Goal: Task Accomplishment & Management: Manage account settings

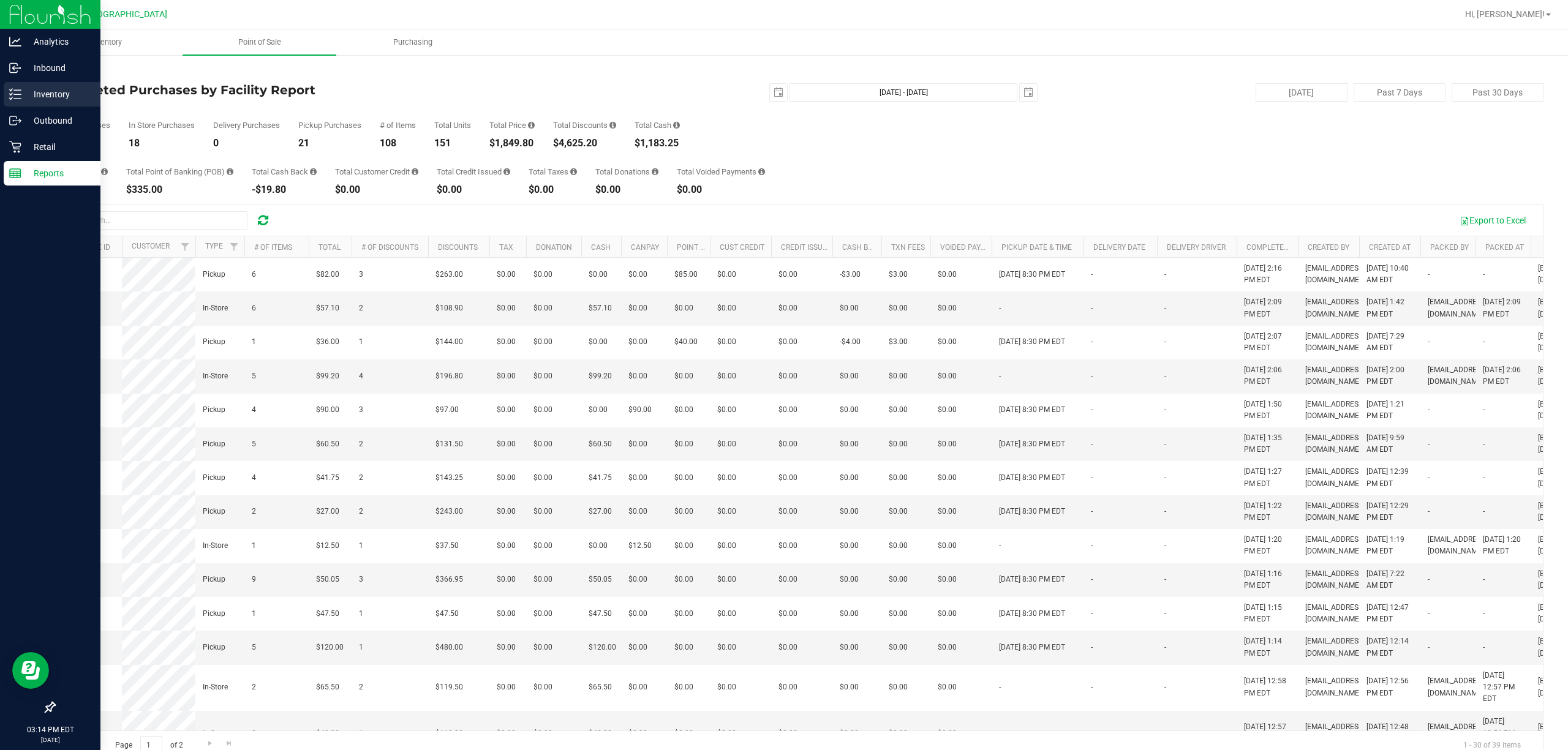
click at [15, 93] on icon at bounding box center [15, 94] width 12 height 12
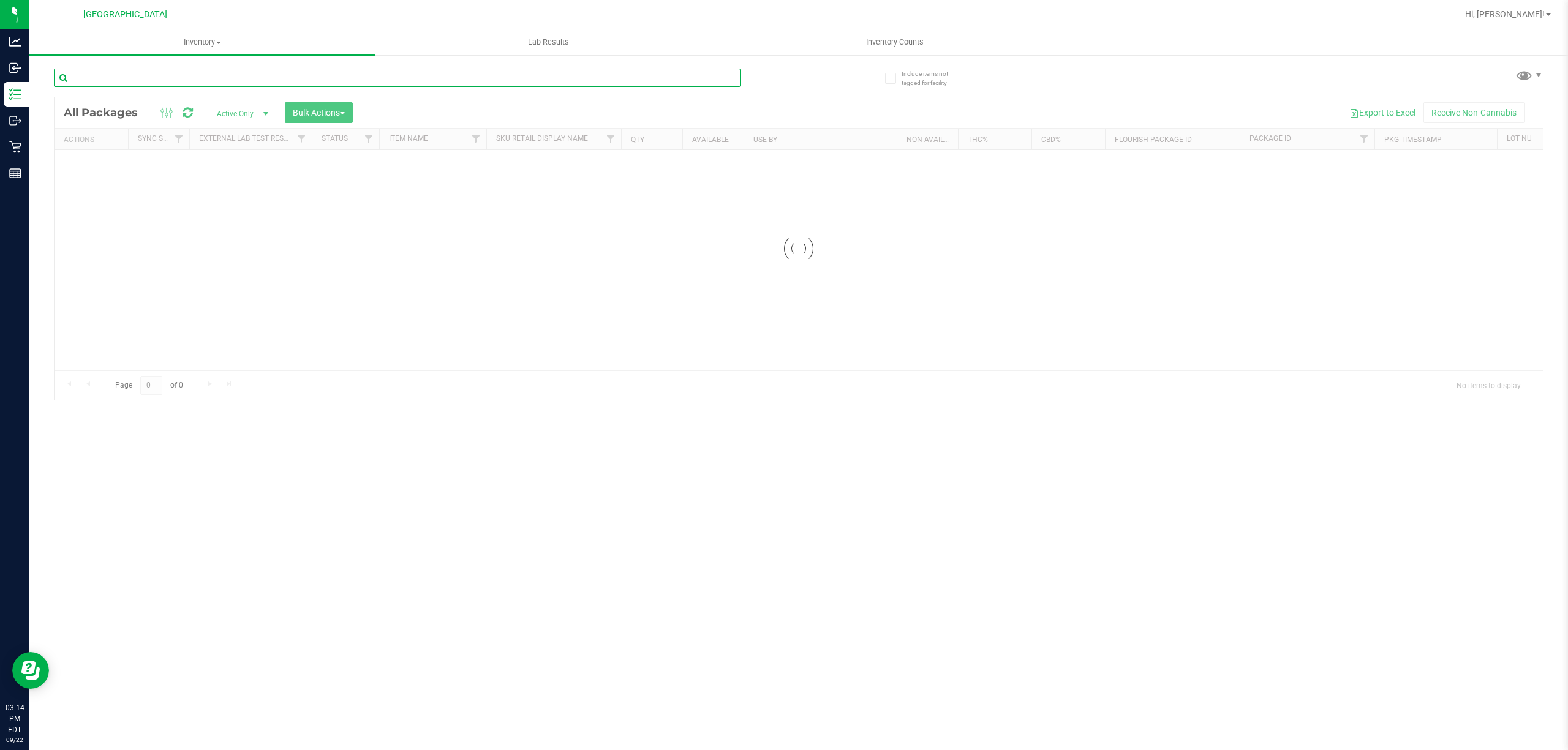
click at [130, 70] on input "text" at bounding box center [397, 77] width 687 height 18
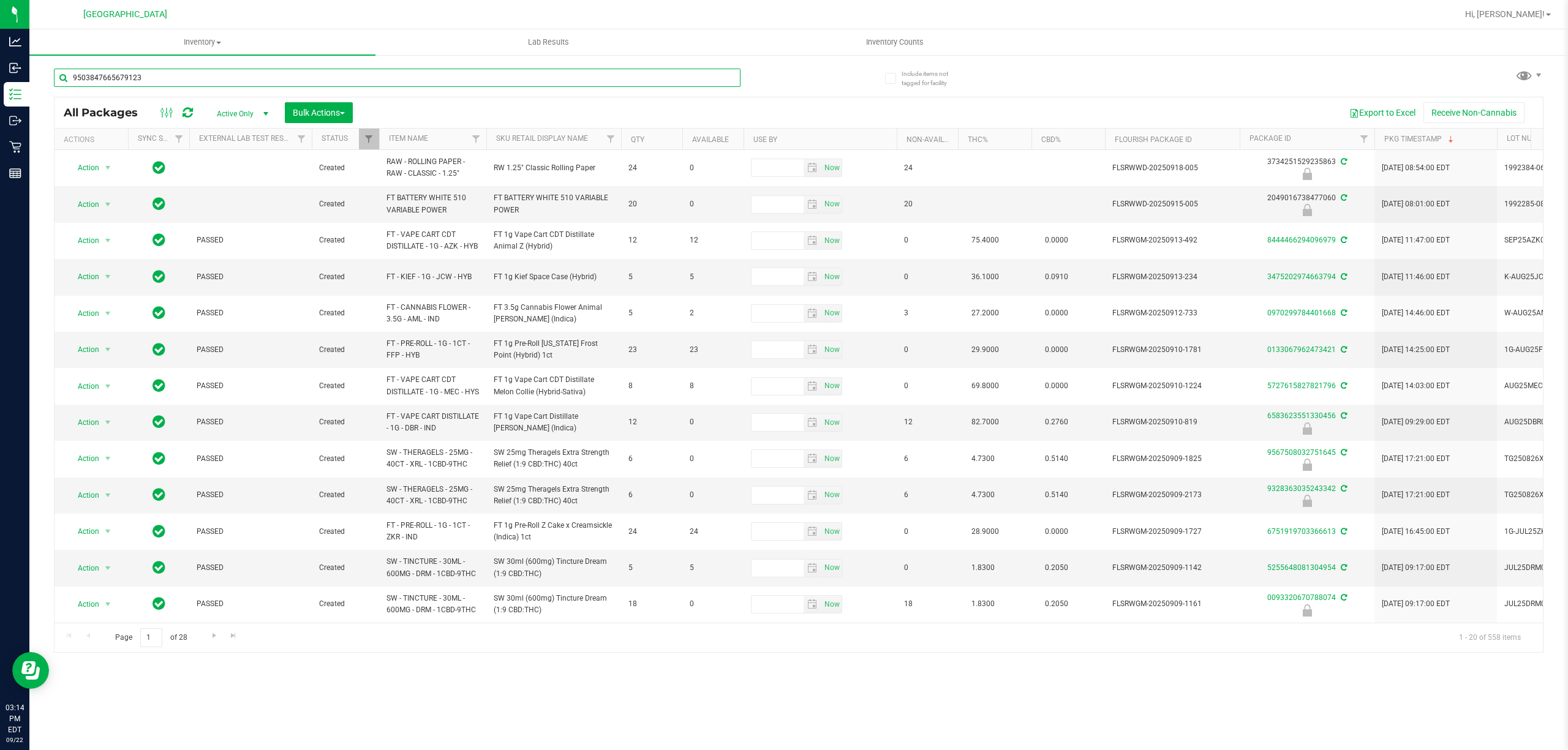
type input "9503847665679123"
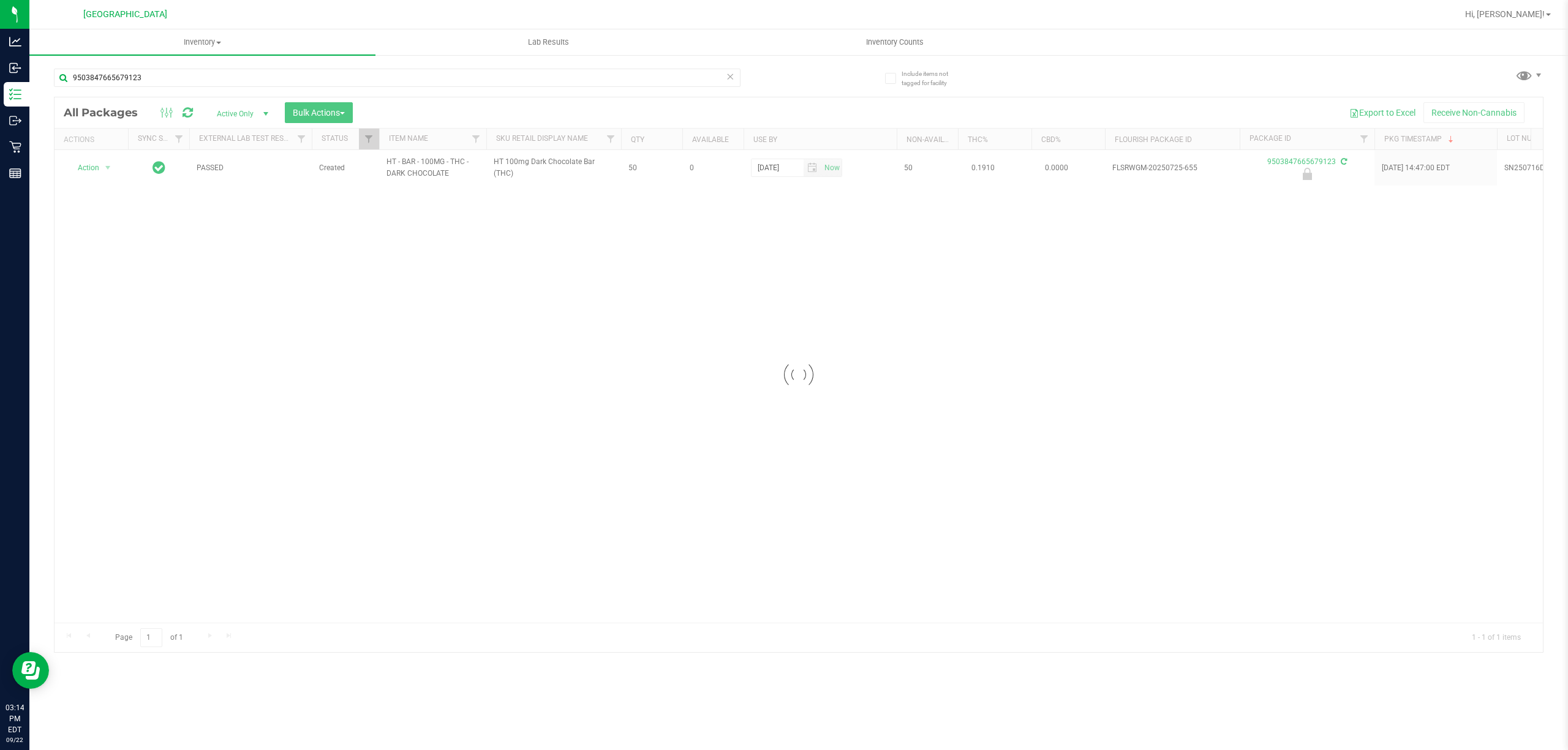
click at [88, 165] on div at bounding box center [798, 375] width 1488 height 555
click at [88, 168] on span "Action" at bounding box center [83, 168] width 33 height 17
click at [109, 324] on li "Unlock package" at bounding box center [107, 314] width 79 height 18
click at [232, 79] on input "9503847665679123" at bounding box center [397, 77] width 687 height 18
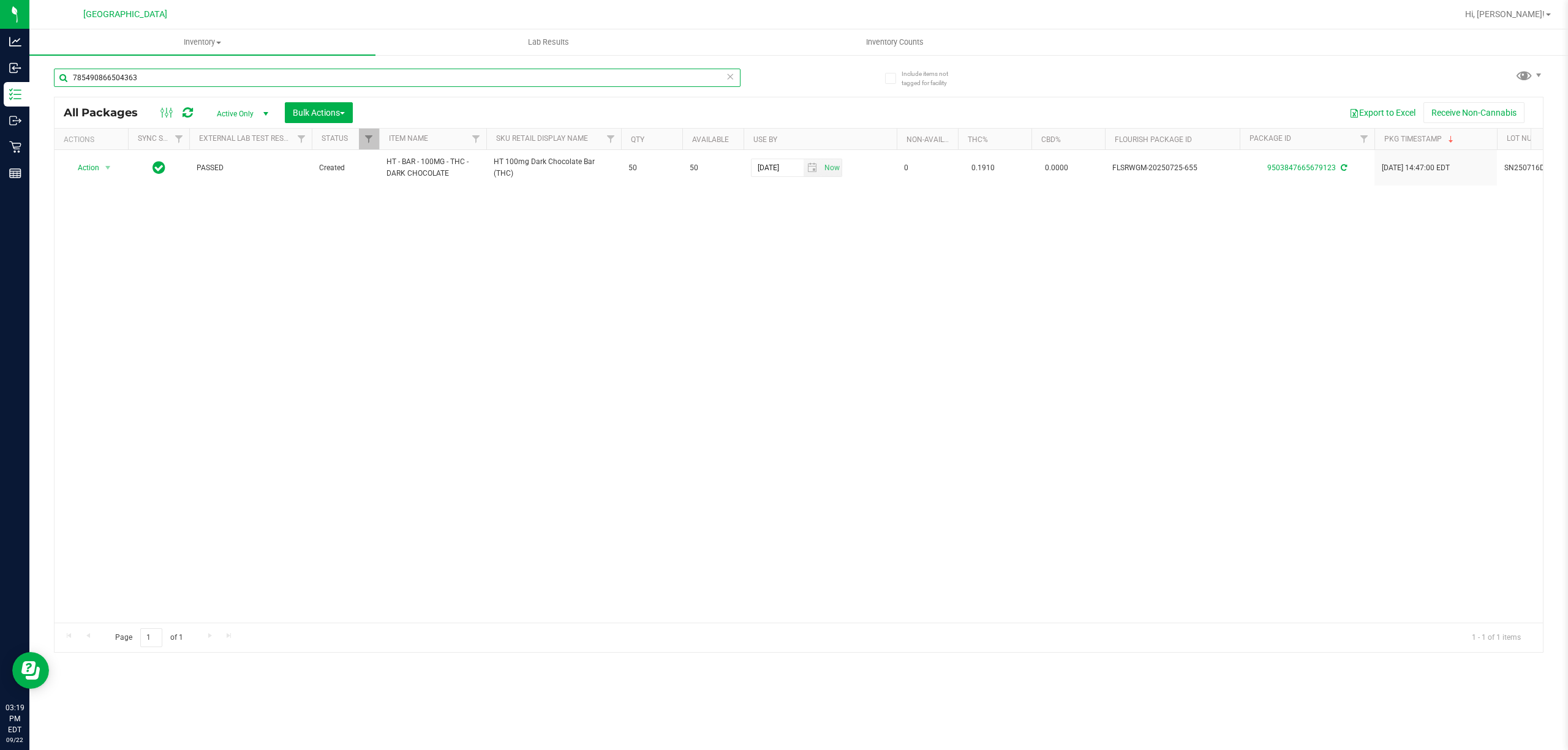
type input "7854908665043633"
click at [107, 167] on span "select" at bounding box center [108, 168] width 10 height 10
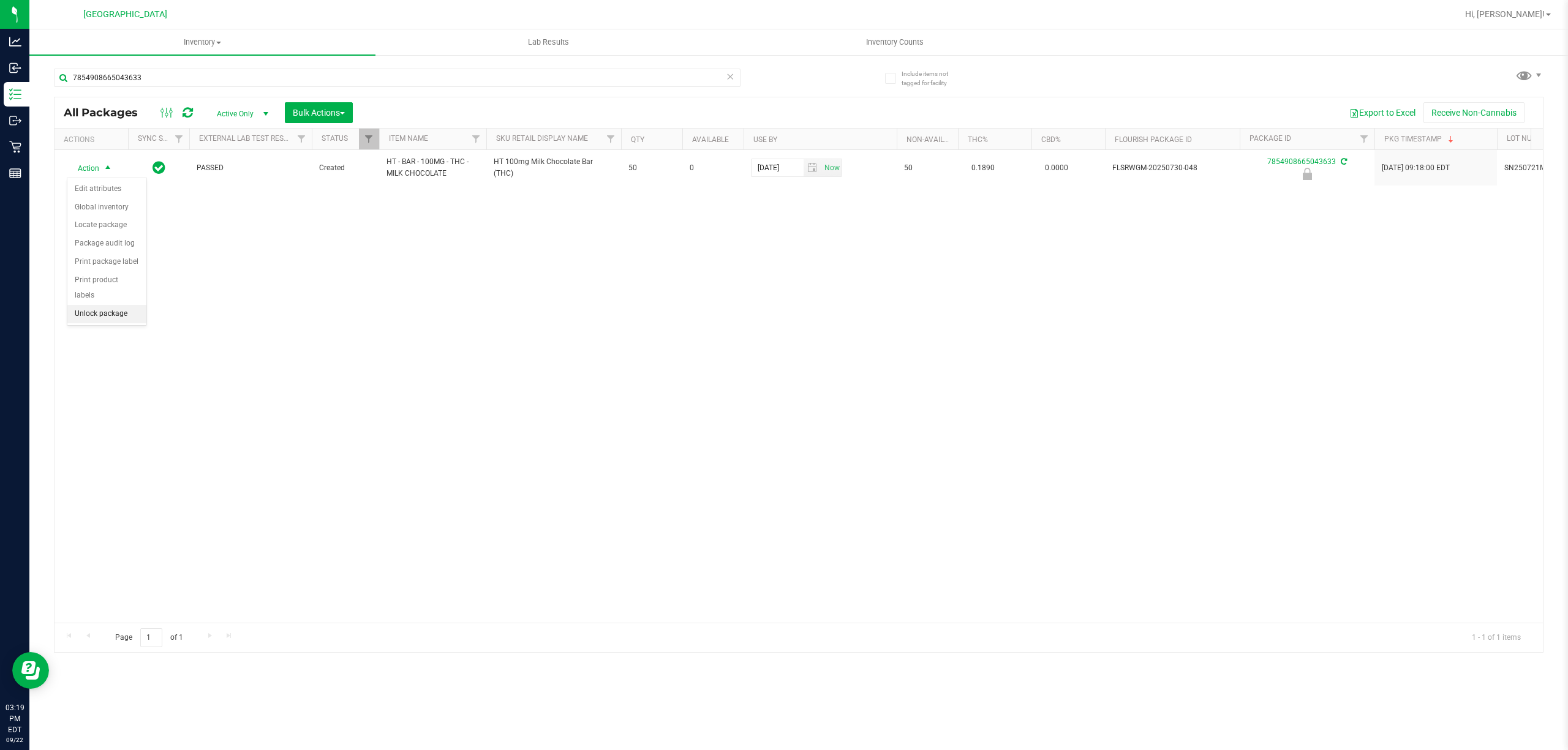
click at [104, 320] on li "Unlock package" at bounding box center [107, 314] width 79 height 18
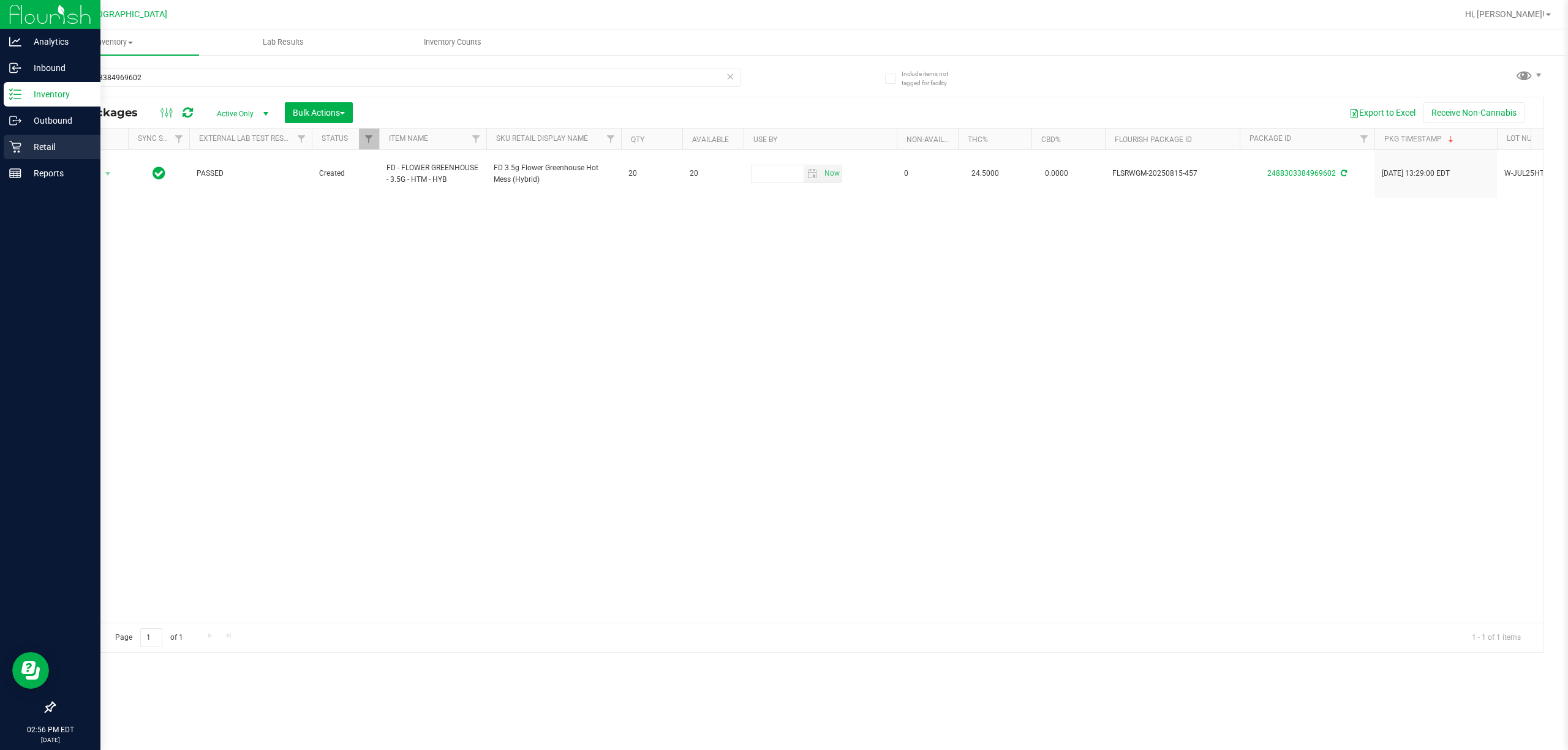
click at [49, 150] on p "Retail" at bounding box center [58, 147] width 74 height 15
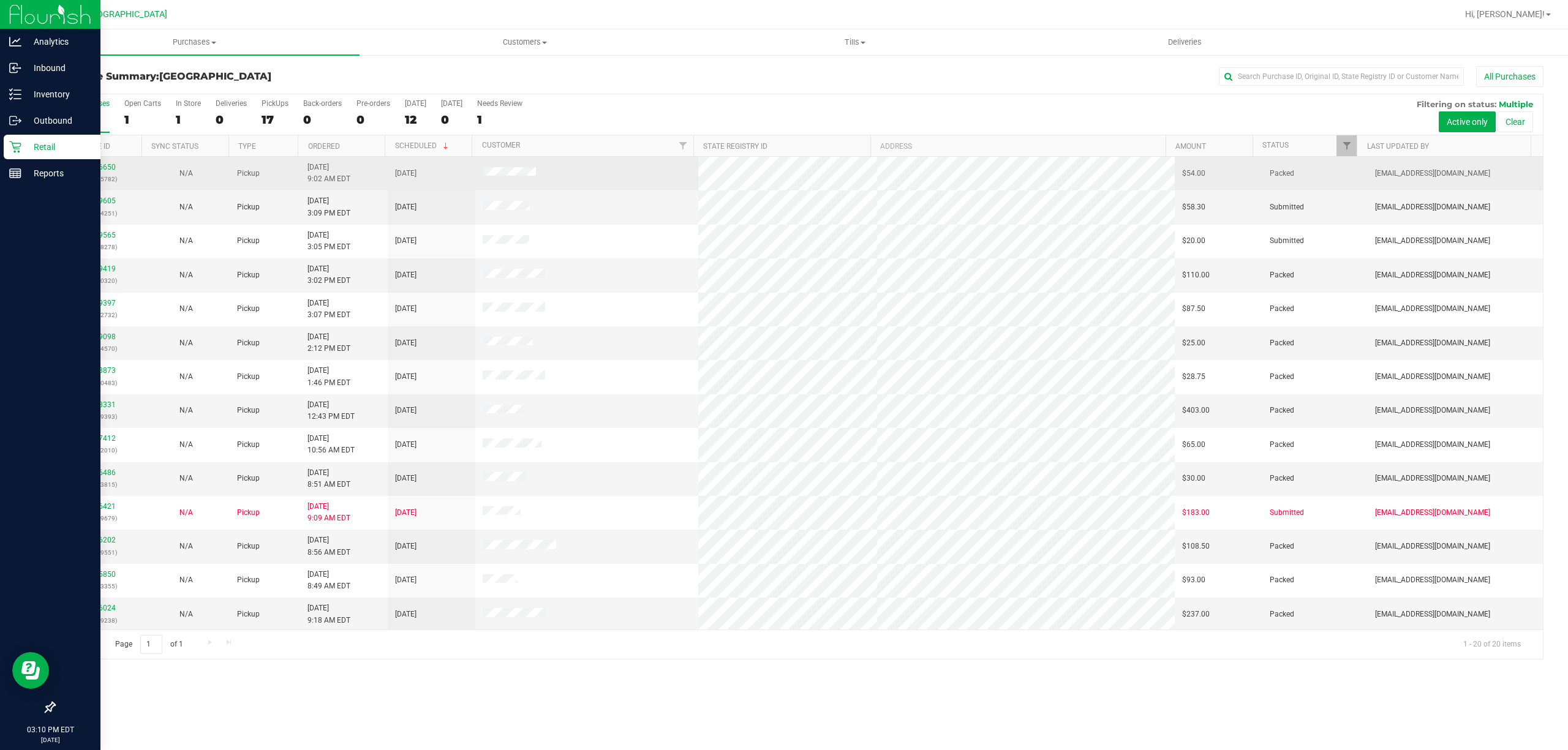
click at [1346, 158] on td "Packed" at bounding box center [1315, 173] width 106 height 34
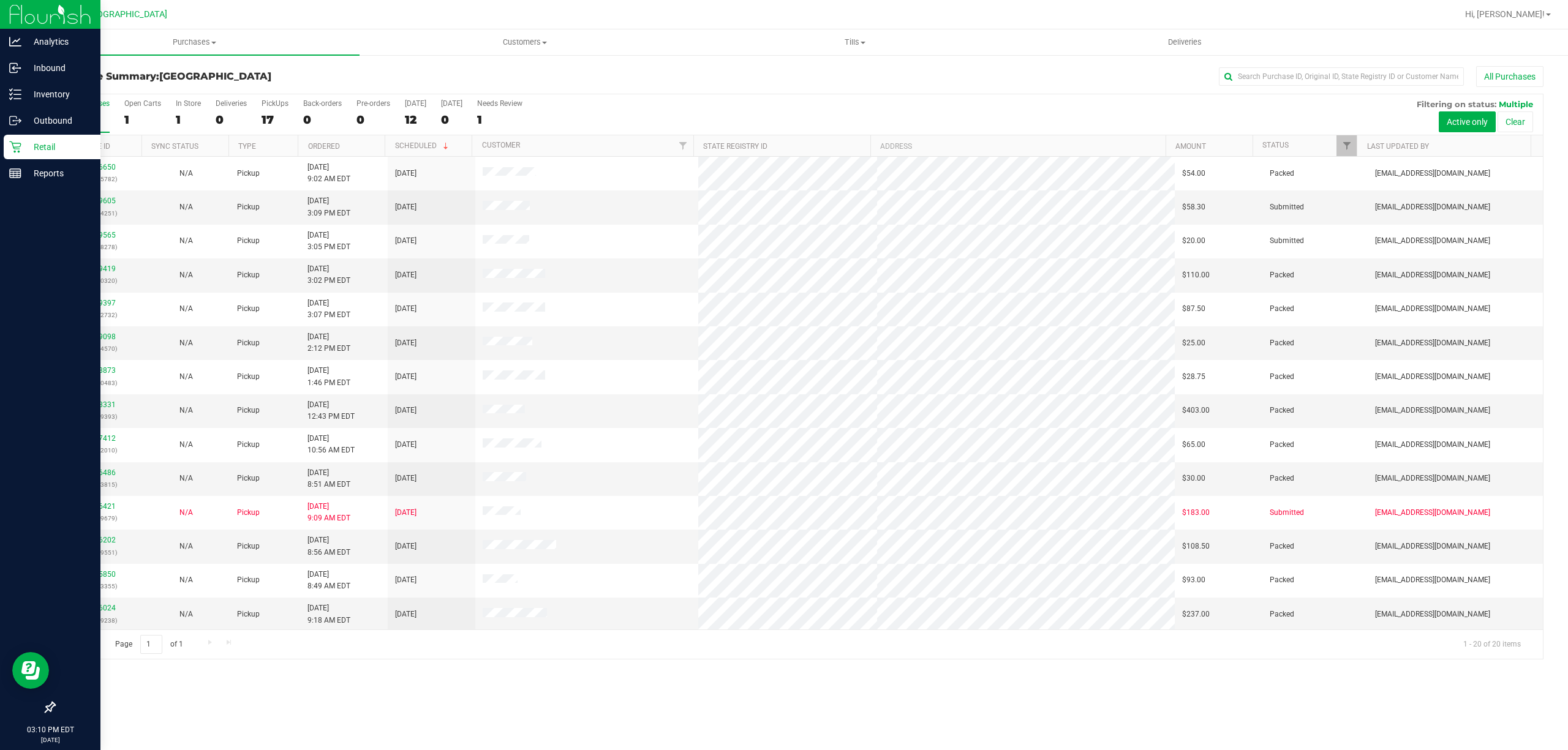
click at [1346, 157] on th "Status" at bounding box center [1305, 147] width 104 height 22
click at [1346, 150] on div at bounding box center [798, 377] width 1488 height 565
click at [1346, 150] on span "Filter" at bounding box center [1347, 146] width 10 height 10
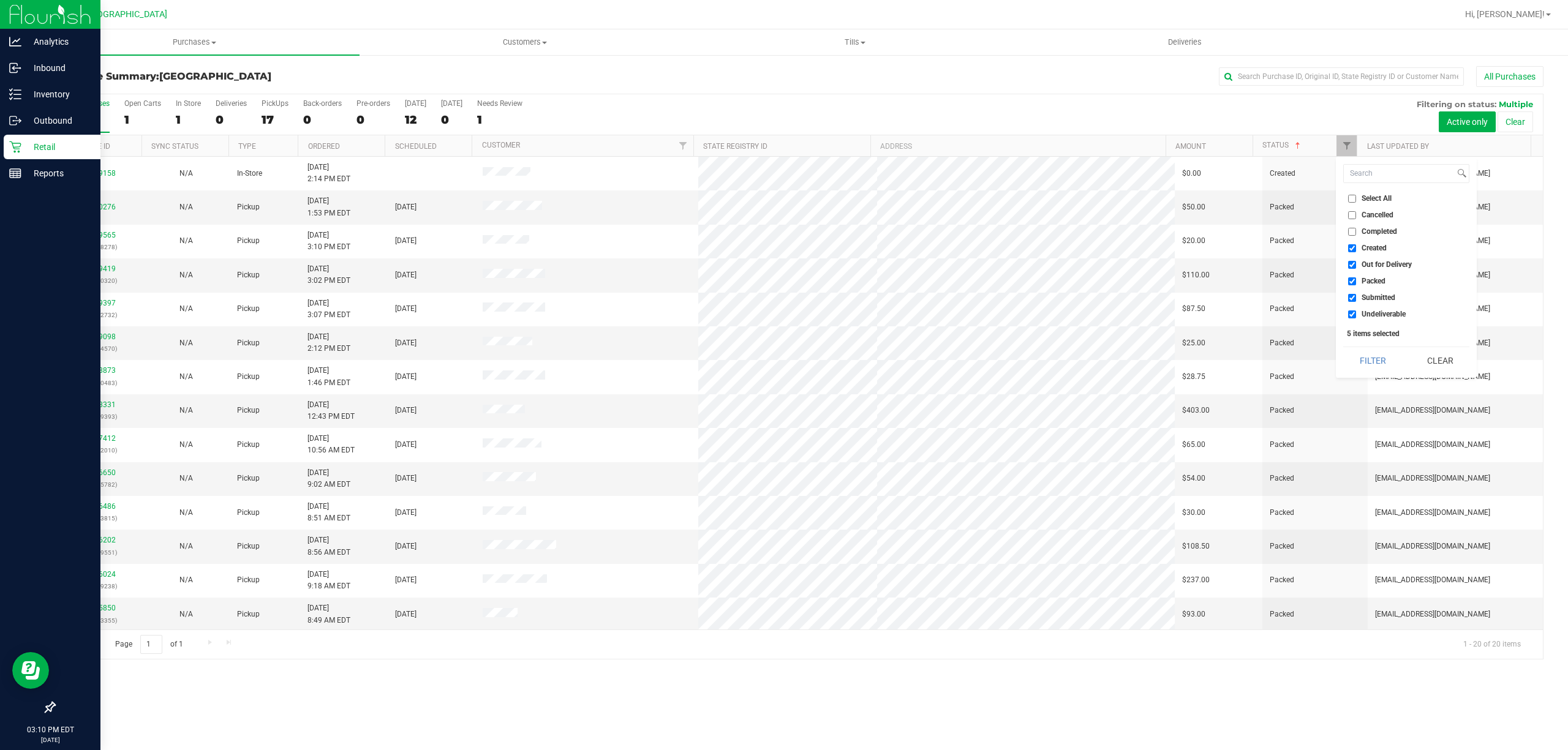
click at [1354, 248] on input "Created" at bounding box center [1351, 248] width 8 height 8
checkbox input "false"
click at [1354, 262] on input "Out for Delivery" at bounding box center [1351, 264] width 8 height 8
checkbox input "false"
click at [1356, 280] on input "Packed" at bounding box center [1351, 281] width 8 height 8
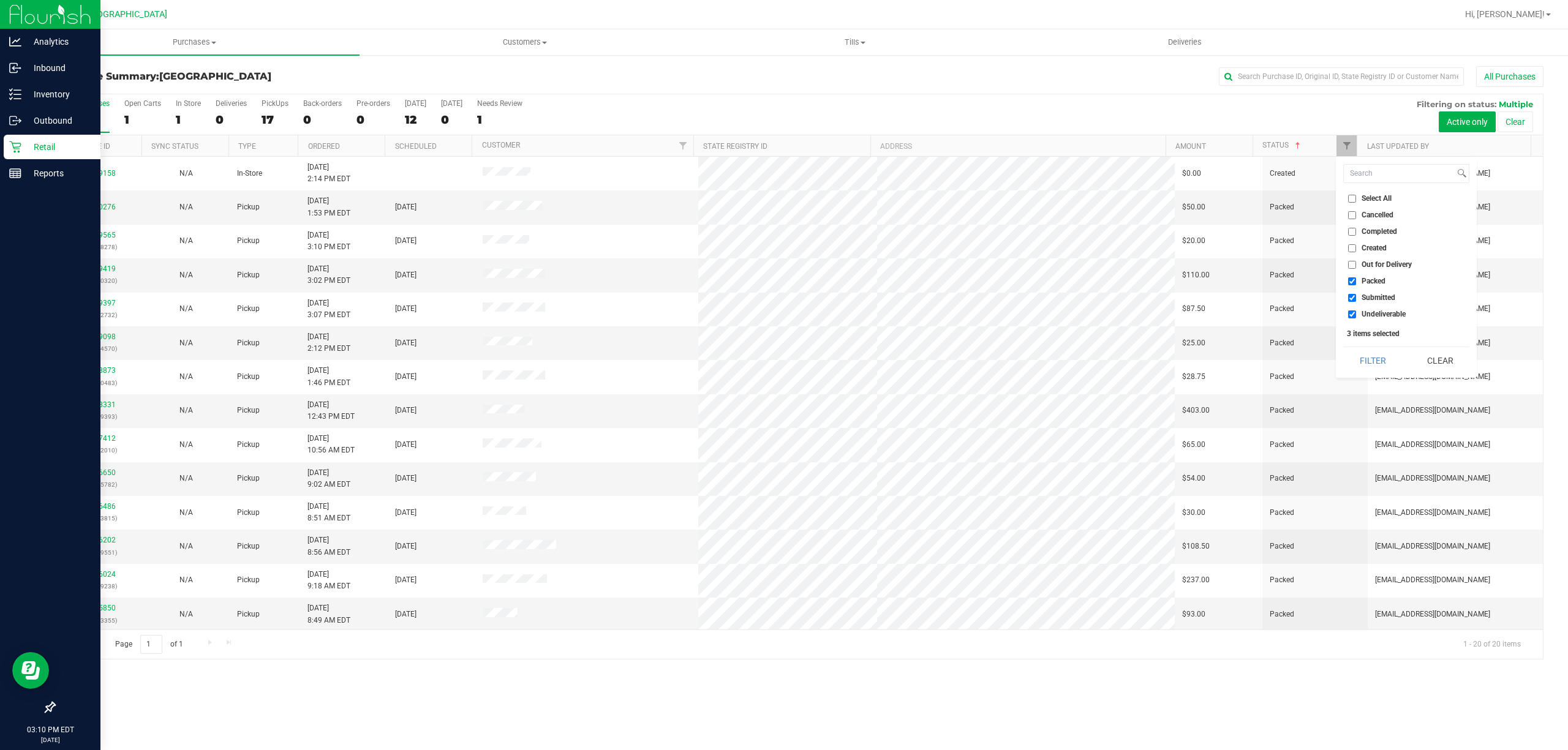
checkbox input "false"
click at [1351, 319] on input "Undeliverable" at bounding box center [1351, 314] width 8 height 8
checkbox input "false"
click at [1365, 354] on button "Filter" at bounding box center [1372, 361] width 59 height 27
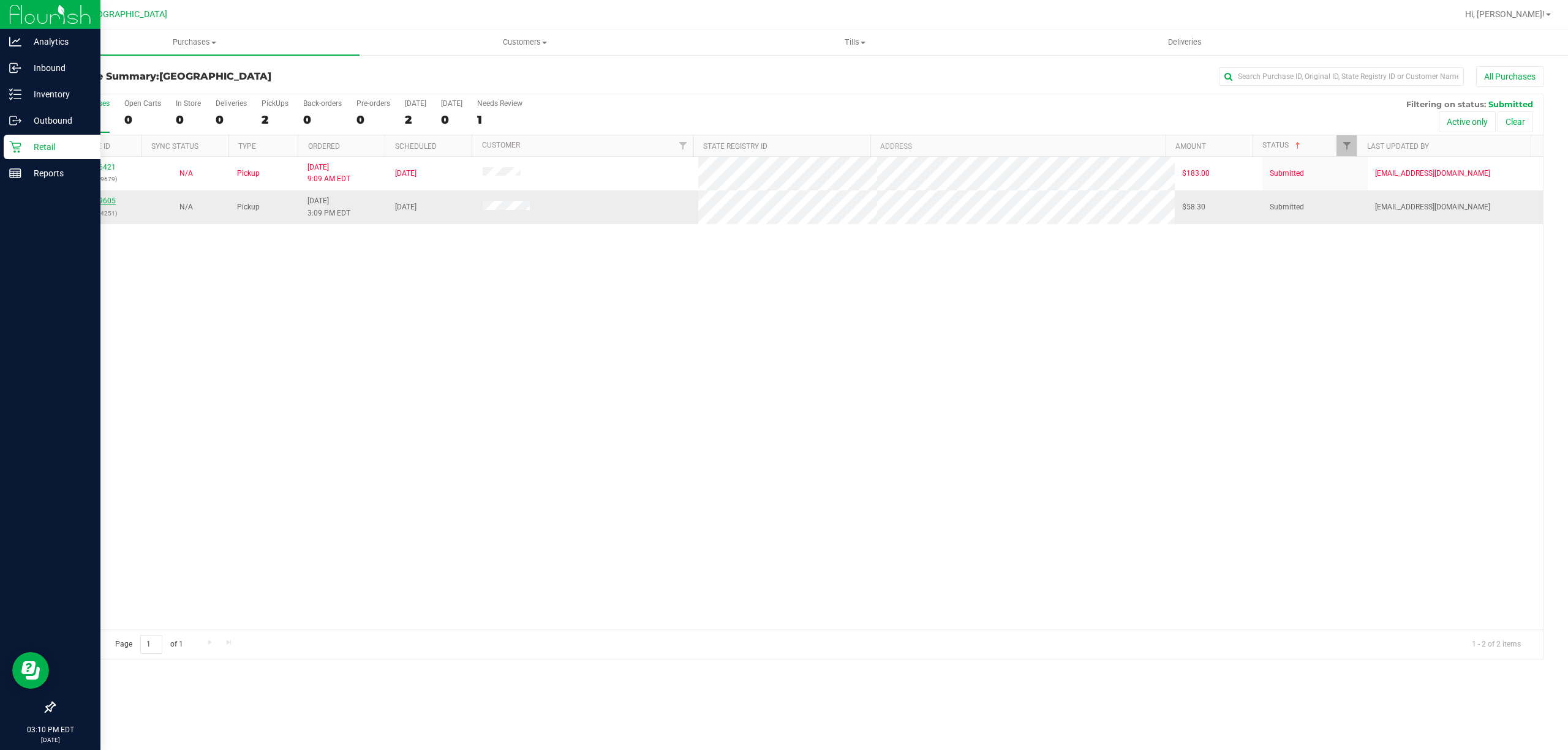
click at [103, 202] on link "11989605" at bounding box center [98, 200] width 35 height 8
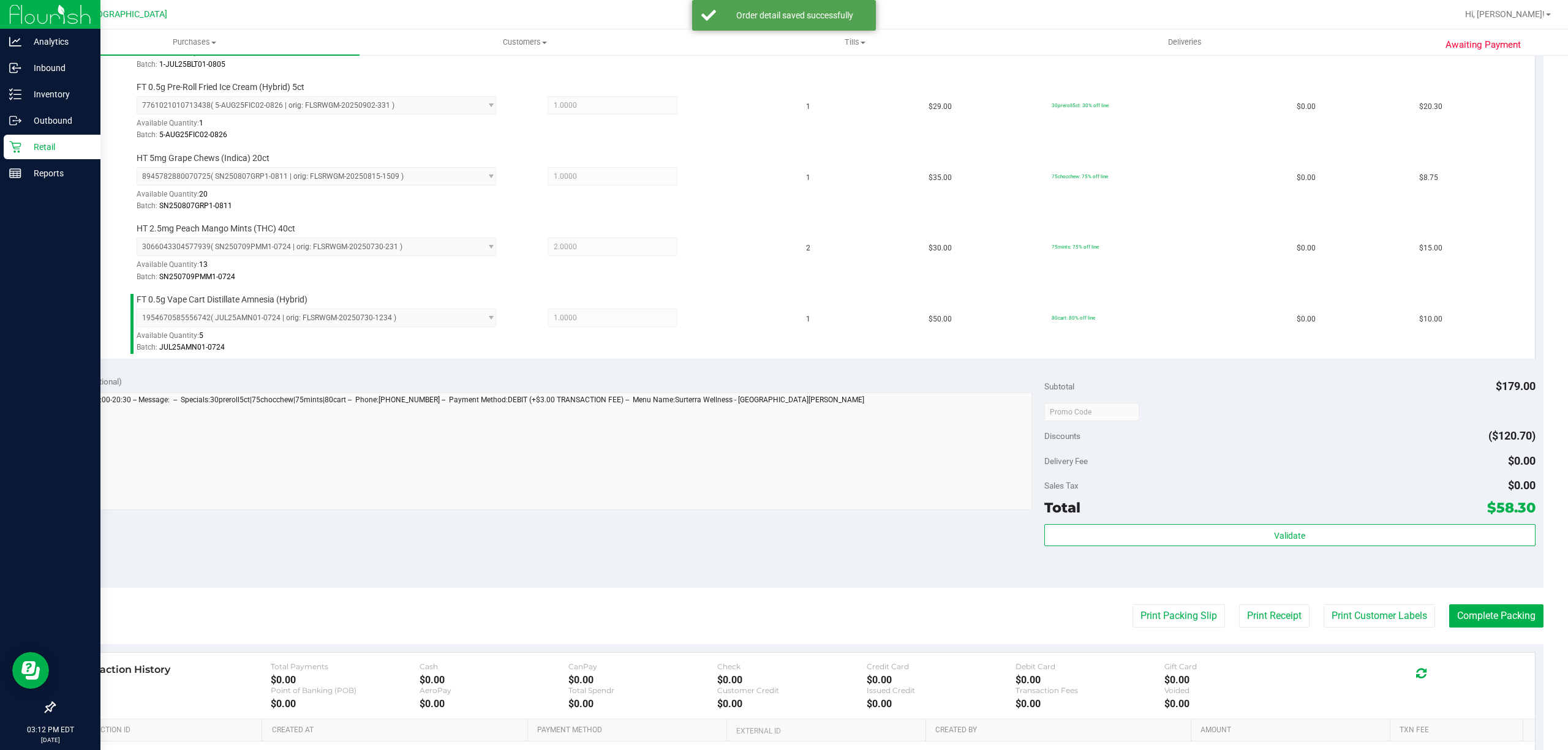
scroll to position [408, 0]
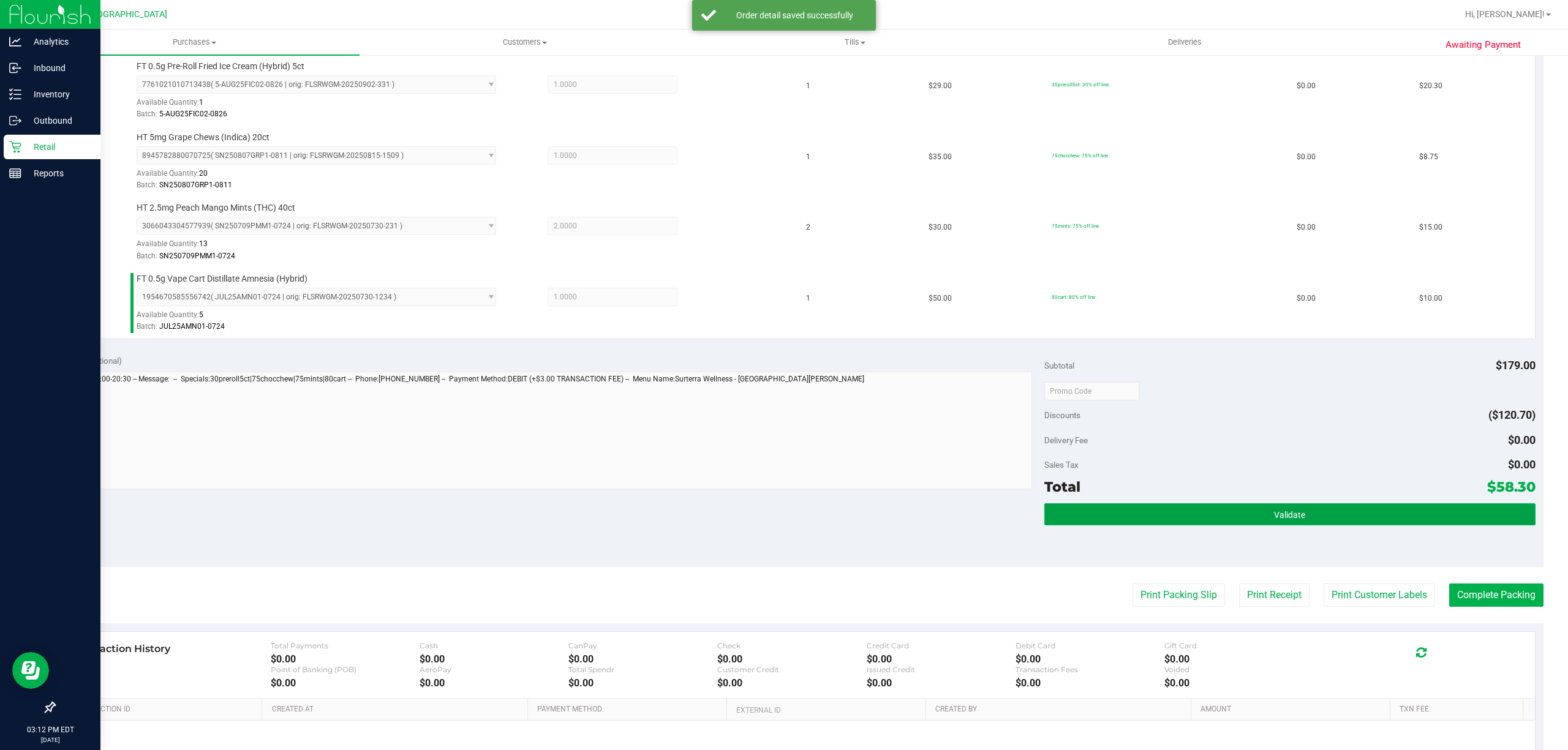
click at [1152, 519] on button "Validate" at bounding box center [1289, 515] width 491 height 22
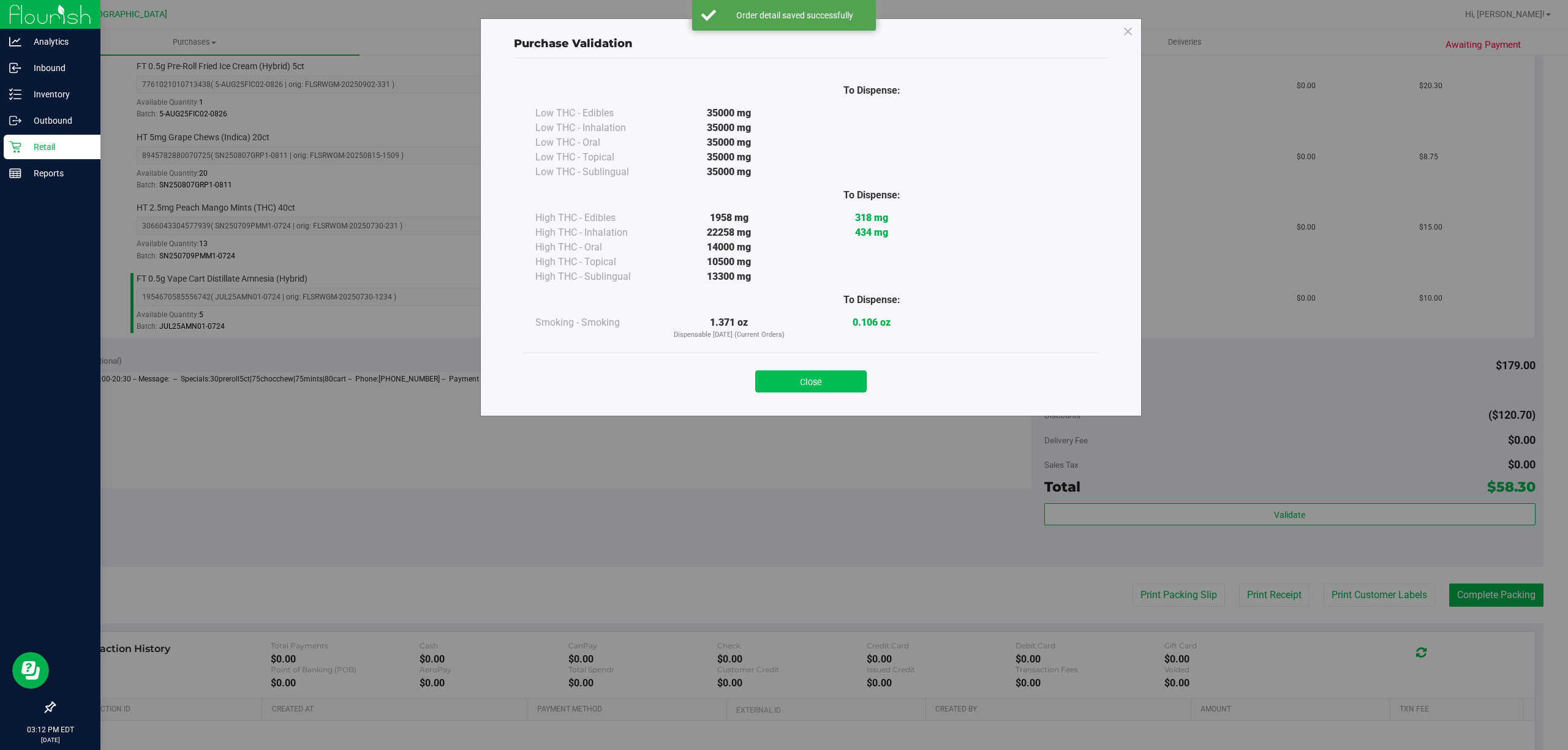
click at [799, 384] on button "Close" at bounding box center [811, 382] width 111 height 22
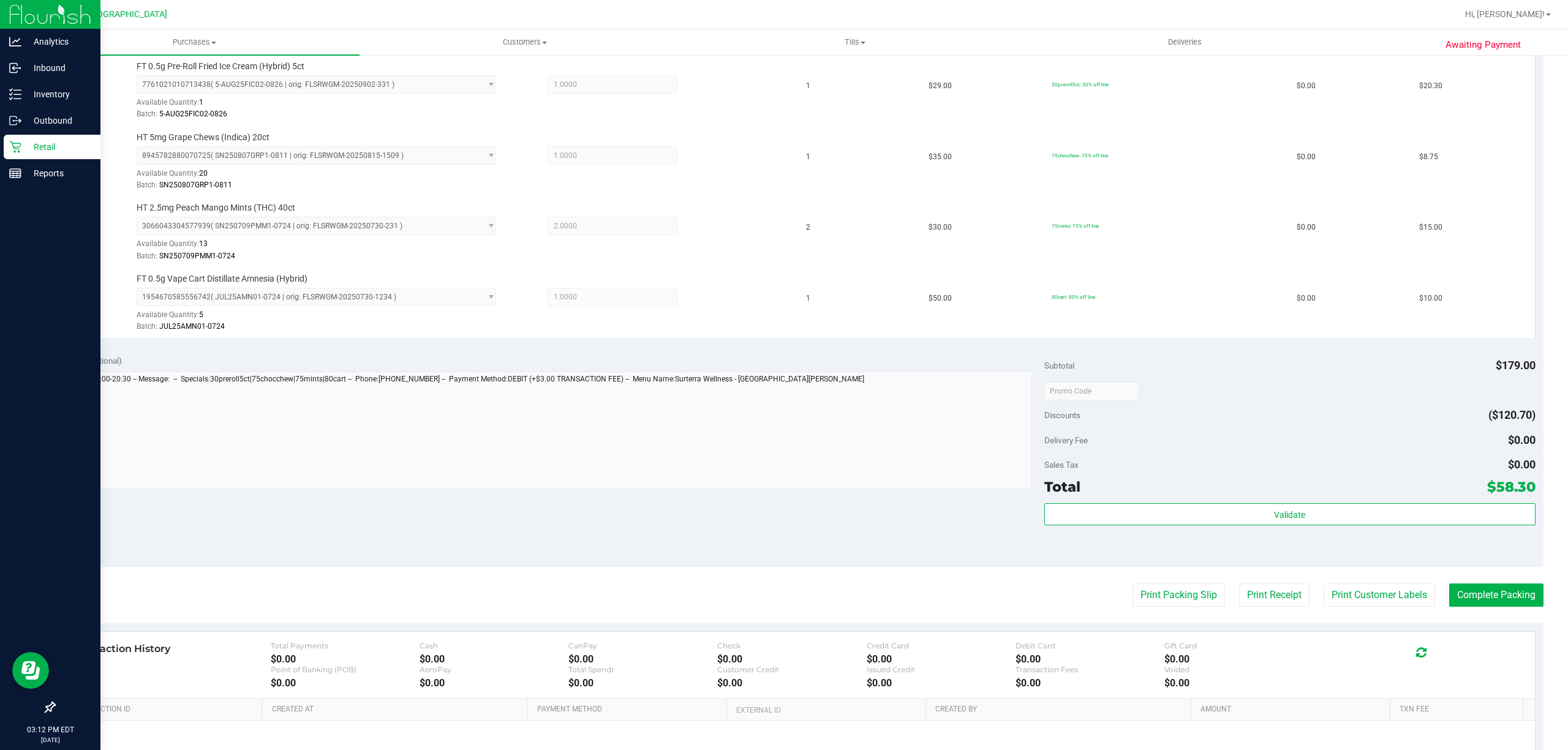
click at [1172, 616] on purchase-details "Back Edit Purchase Cancel Purchase View Profile # 11989605 BioTrack ID: - Submi…" at bounding box center [798, 255] width 1490 height 1195
click at [1179, 599] on button "Print Packing Slip" at bounding box center [1178, 596] width 92 height 24
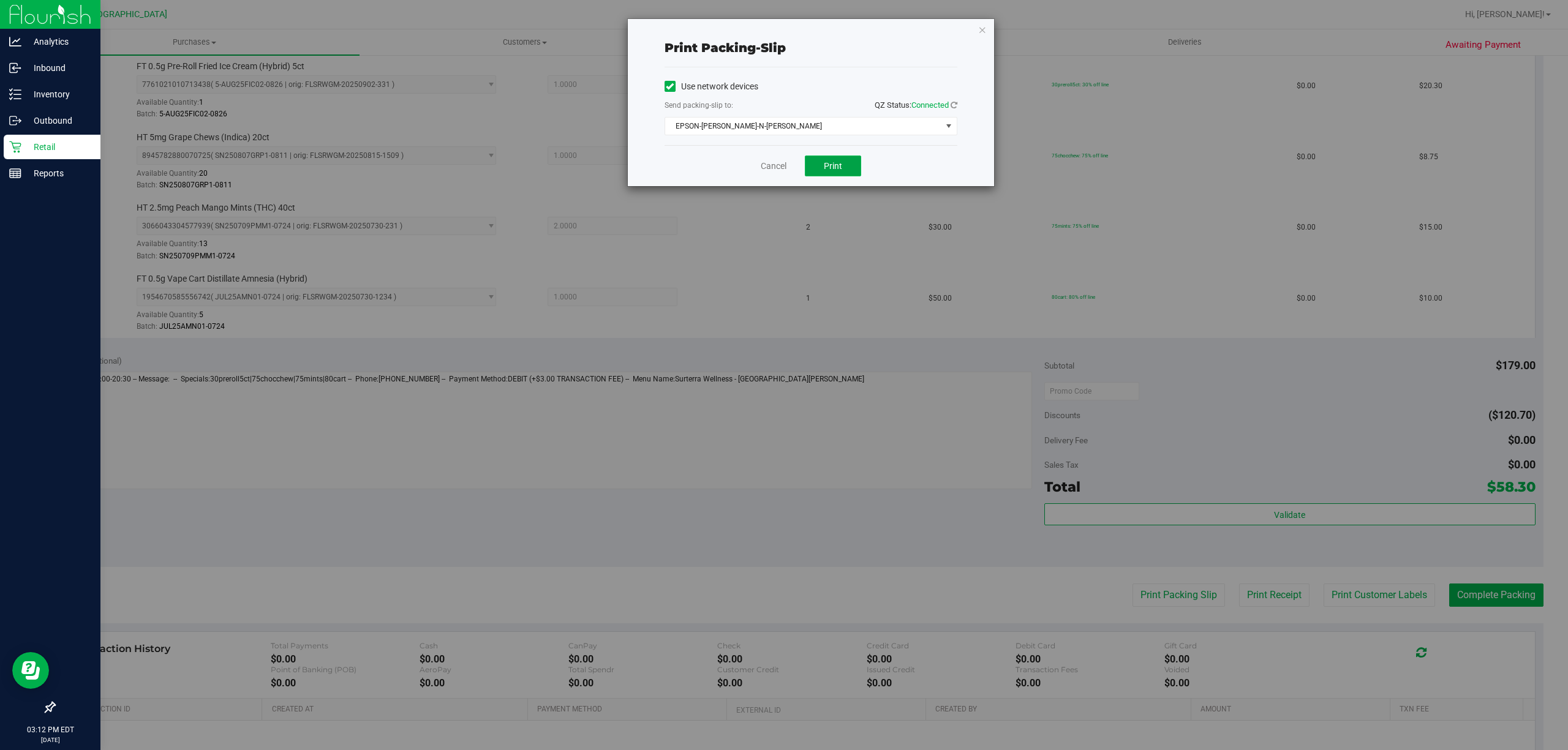
click at [824, 168] on span "Print" at bounding box center [833, 166] width 18 height 10
click at [768, 170] on link "Cancel" at bounding box center [774, 166] width 26 height 13
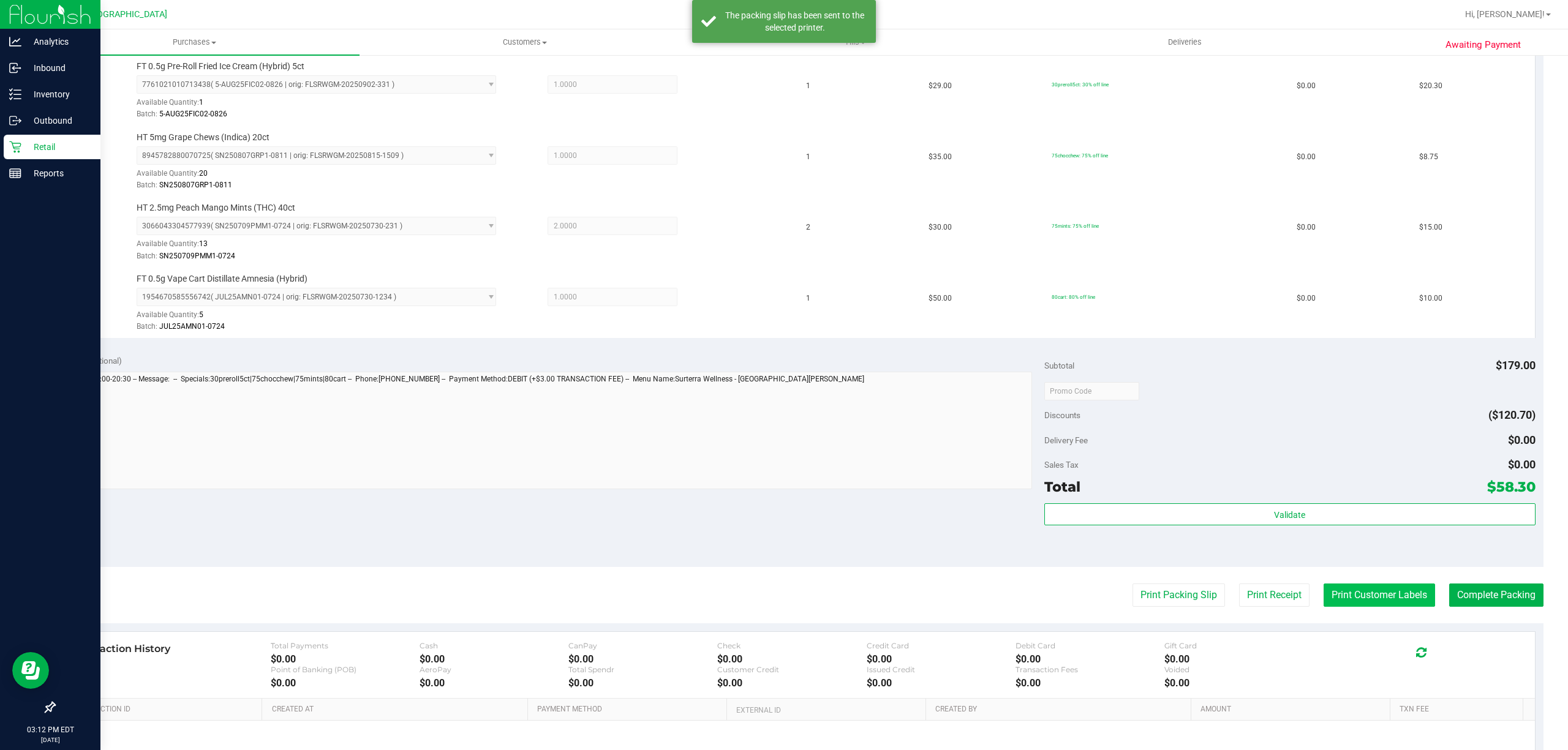
click at [1374, 607] on button "Print Customer Labels" at bounding box center [1379, 596] width 111 height 24
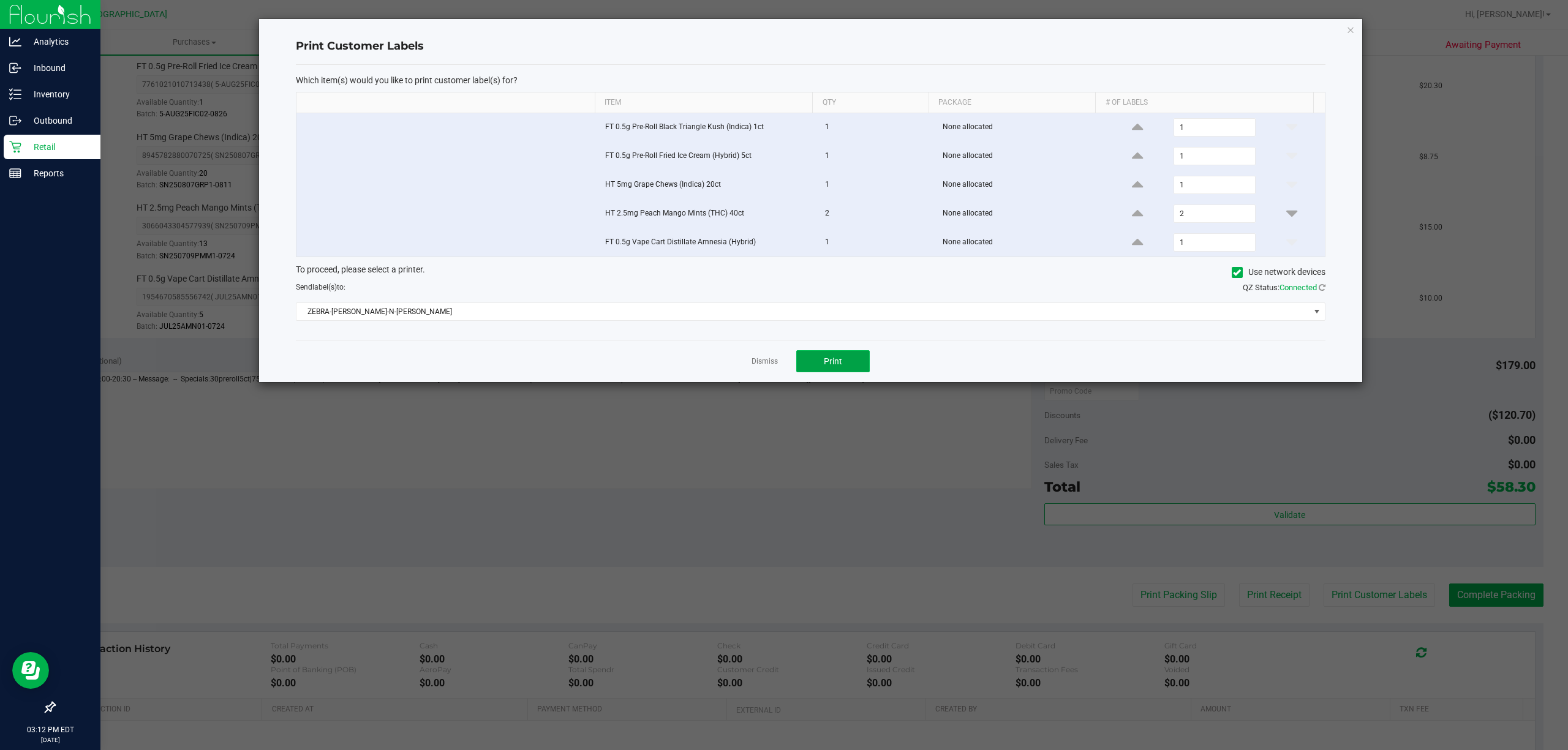
click at [860, 363] on button "Print" at bounding box center [833, 361] width 74 height 22
click at [761, 365] on link "Dismiss" at bounding box center [764, 361] width 26 height 10
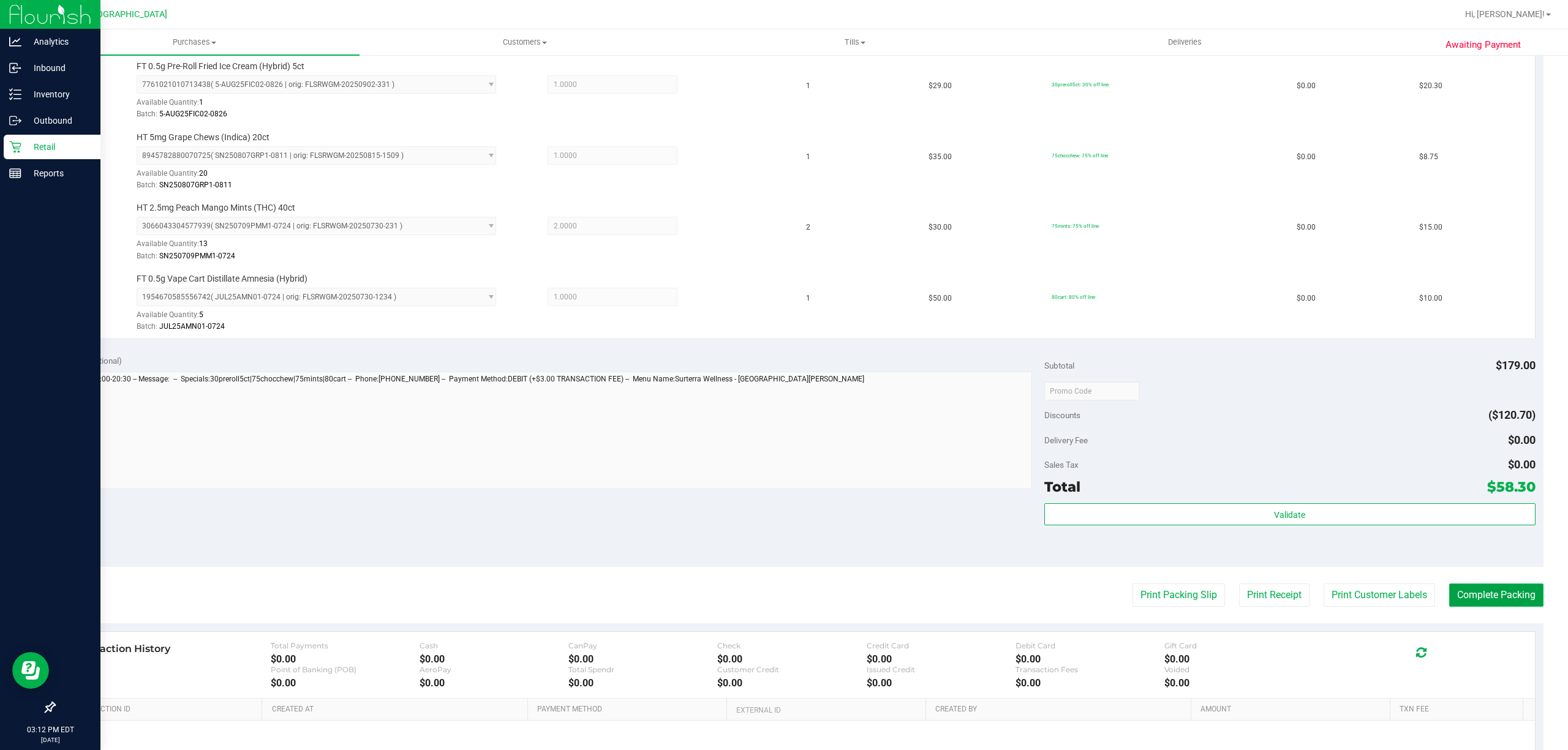
click at [1463, 591] on button "Complete Packing" at bounding box center [1496, 596] width 95 height 24
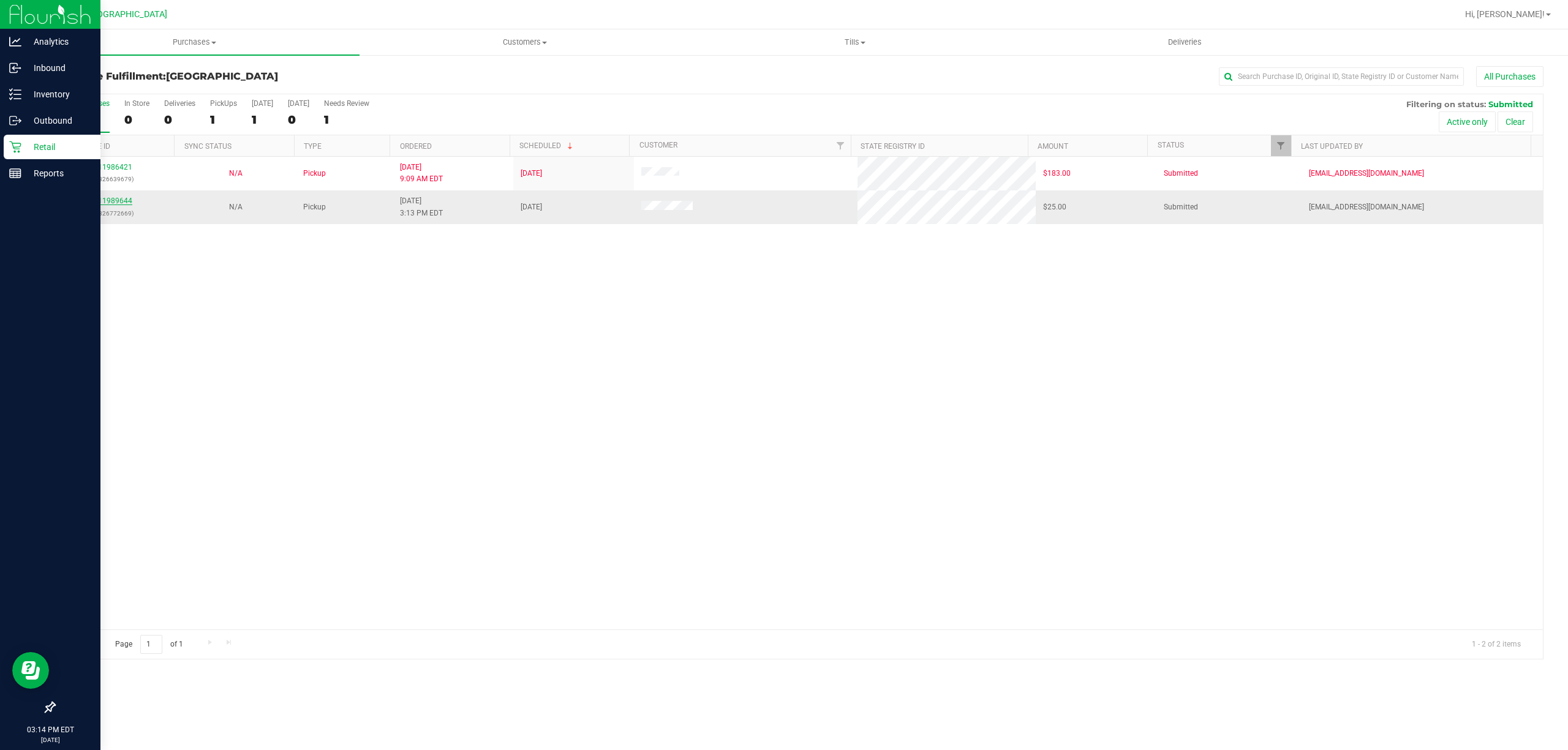
click at [120, 200] on link "11989644" at bounding box center [116, 200] width 35 height 8
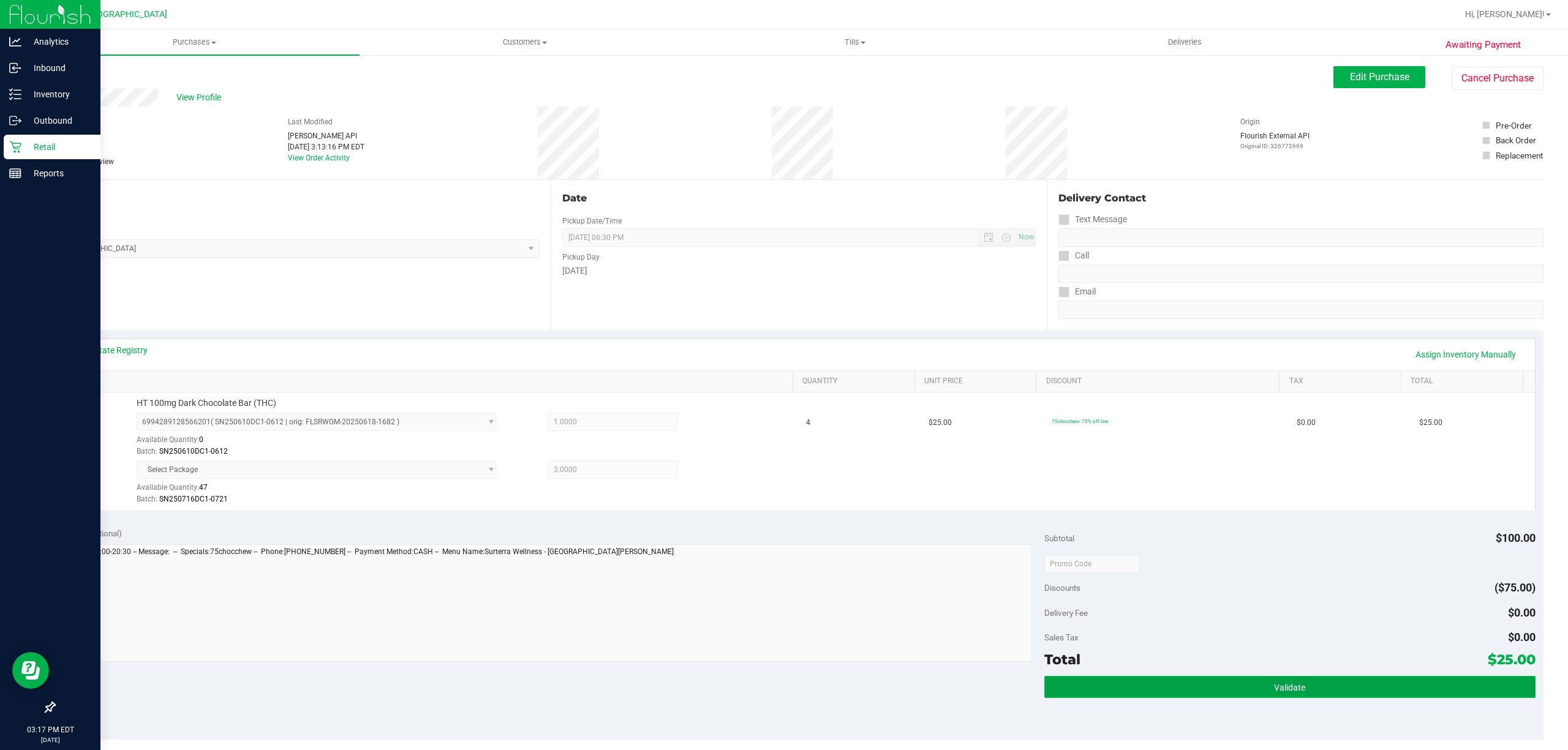
click at [1274, 693] on span "Validate" at bounding box center [1289, 687] width 31 height 10
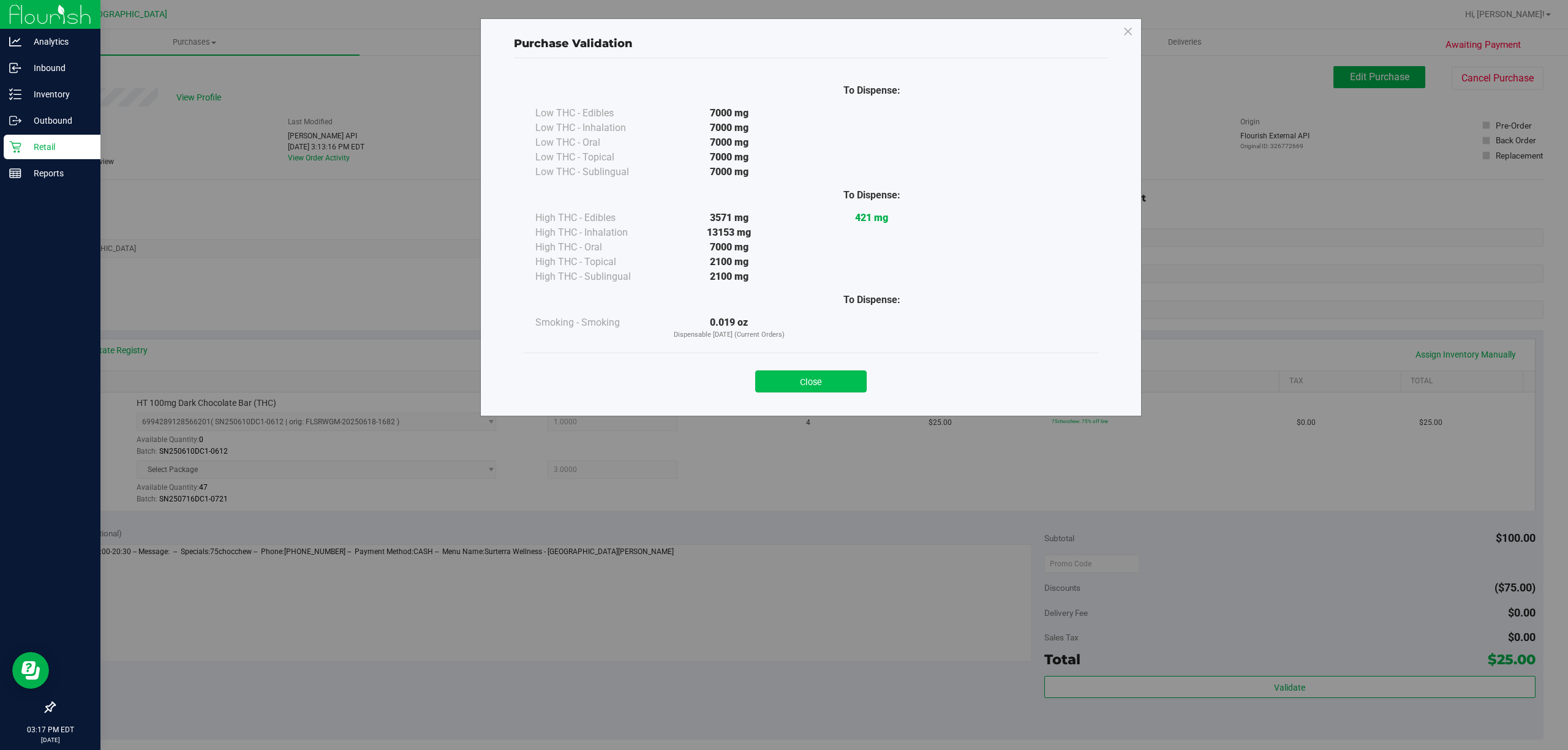
click at [826, 380] on button "Close" at bounding box center [811, 382] width 111 height 22
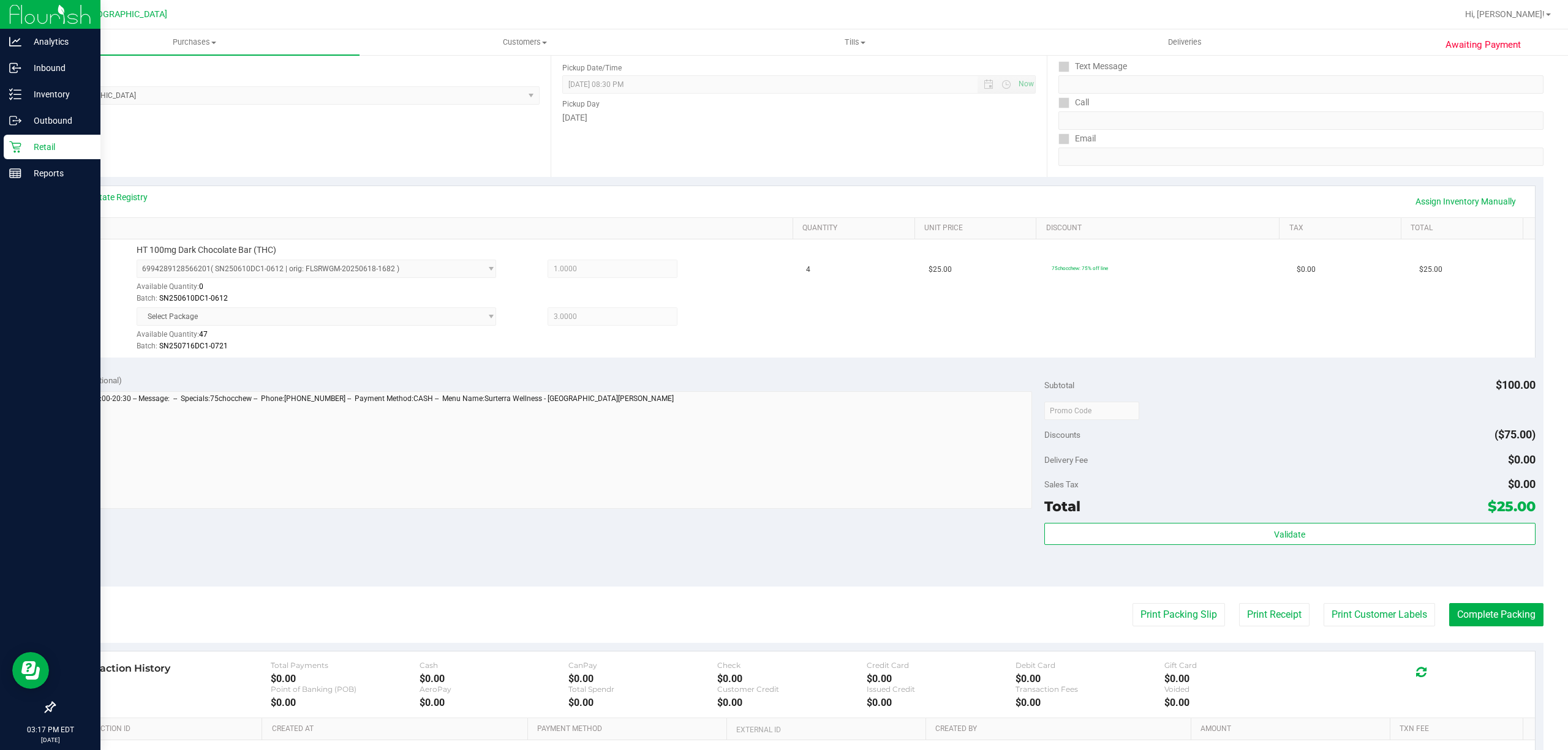
scroll to position [205, 0]
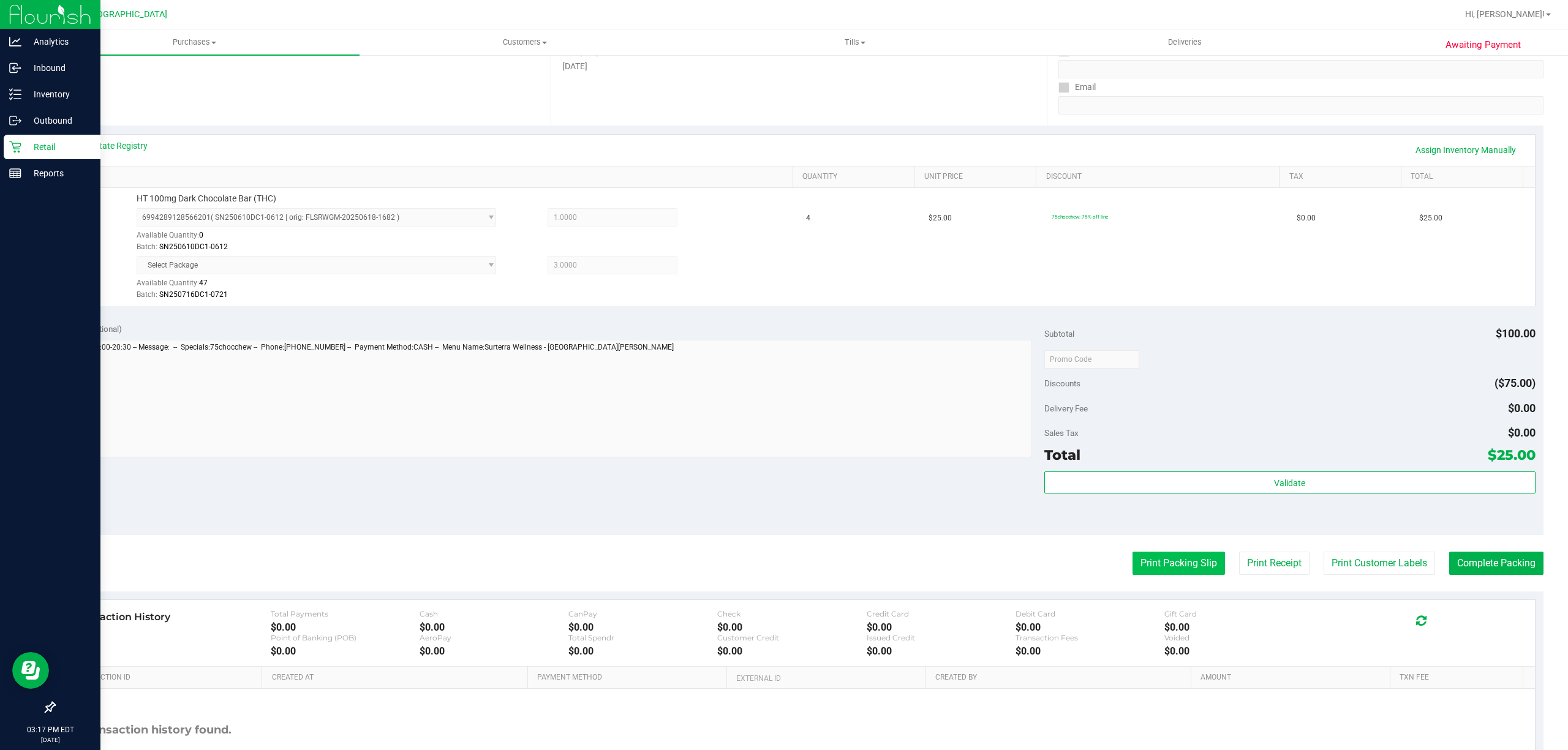
click at [1153, 564] on button "Print Packing Slip" at bounding box center [1178, 564] width 92 height 24
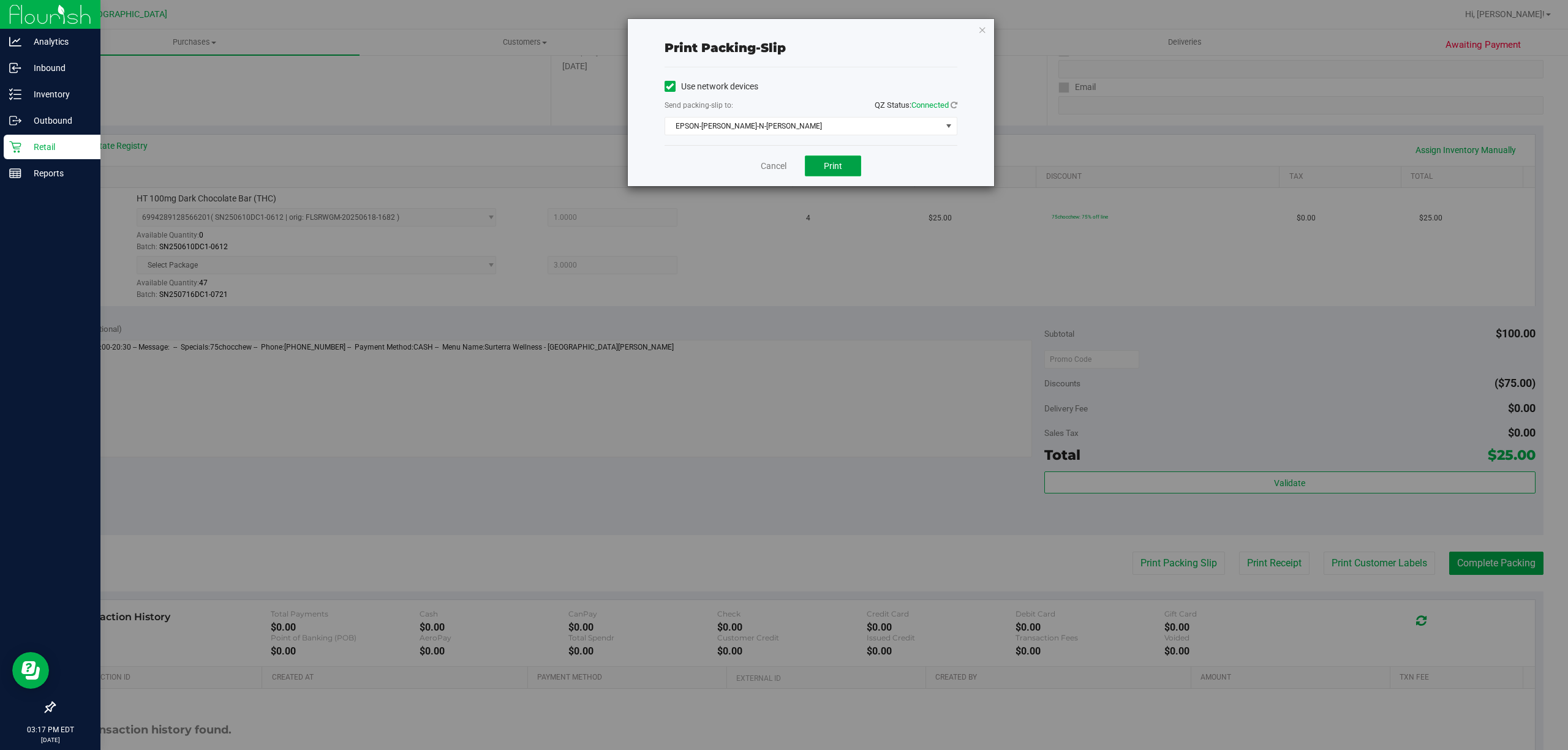
click at [841, 174] on button "Print" at bounding box center [833, 166] width 56 height 21
click at [775, 173] on link "Cancel" at bounding box center [774, 166] width 26 height 13
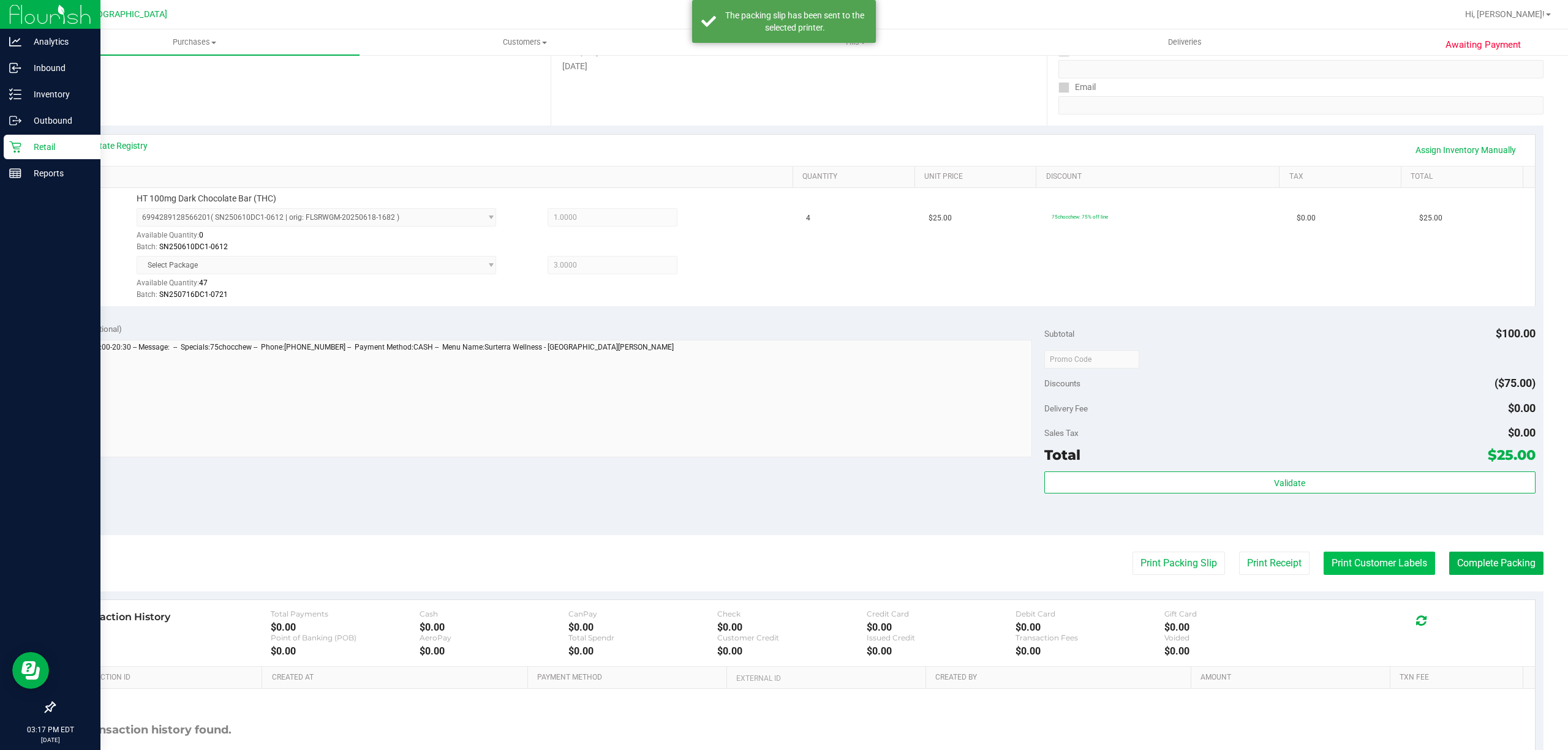
click at [1372, 575] on button "Print Customer Labels" at bounding box center [1379, 564] width 111 height 24
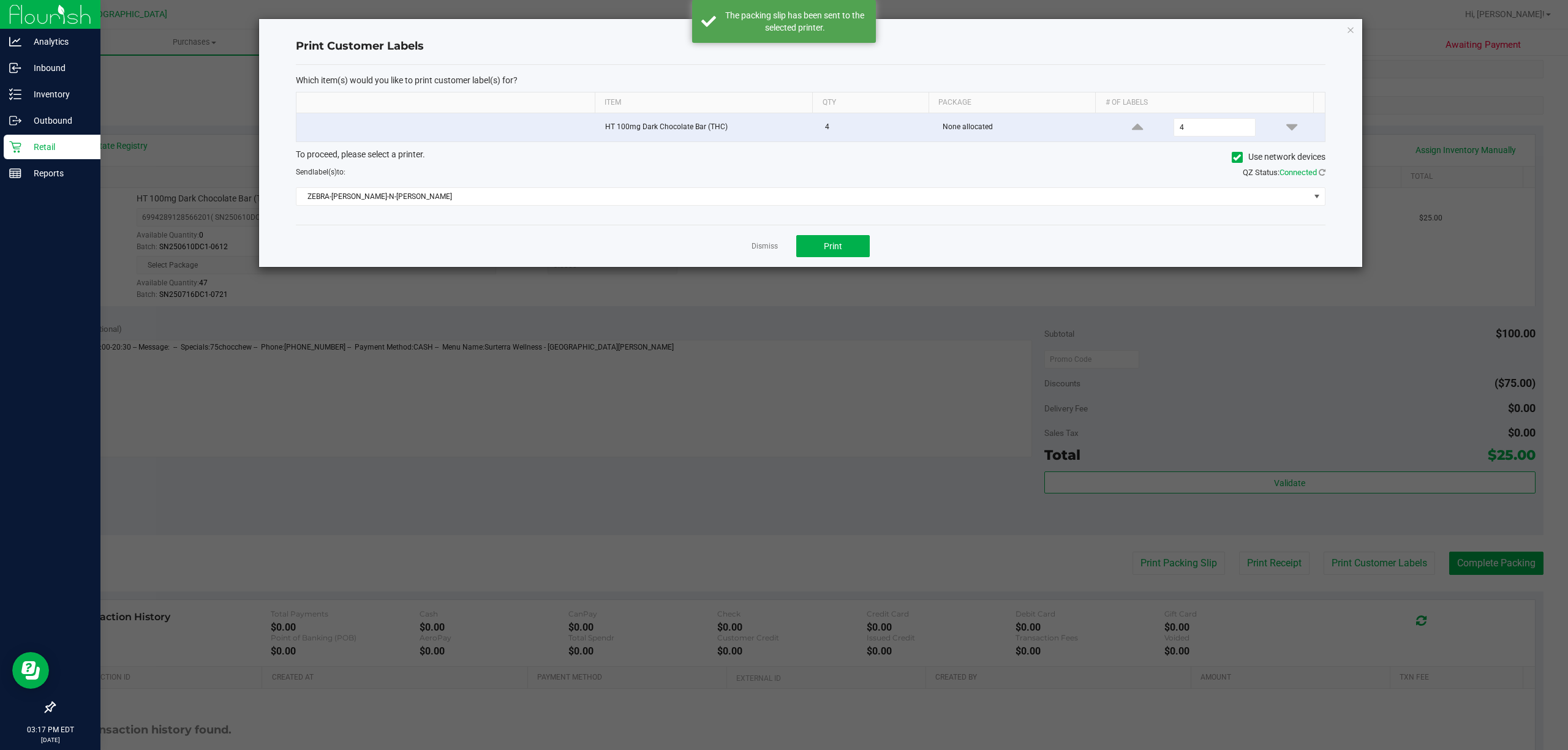
click at [864, 275] on ngb-modal-window "Print Customer Labels Which item(s) would you like to print customer label(s) f…" at bounding box center [788, 375] width 1577 height 750
click at [844, 253] on button "Print" at bounding box center [833, 246] width 74 height 22
click at [757, 248] on link "Dismiss" at bounding box center [764, 246] width 26 height 10
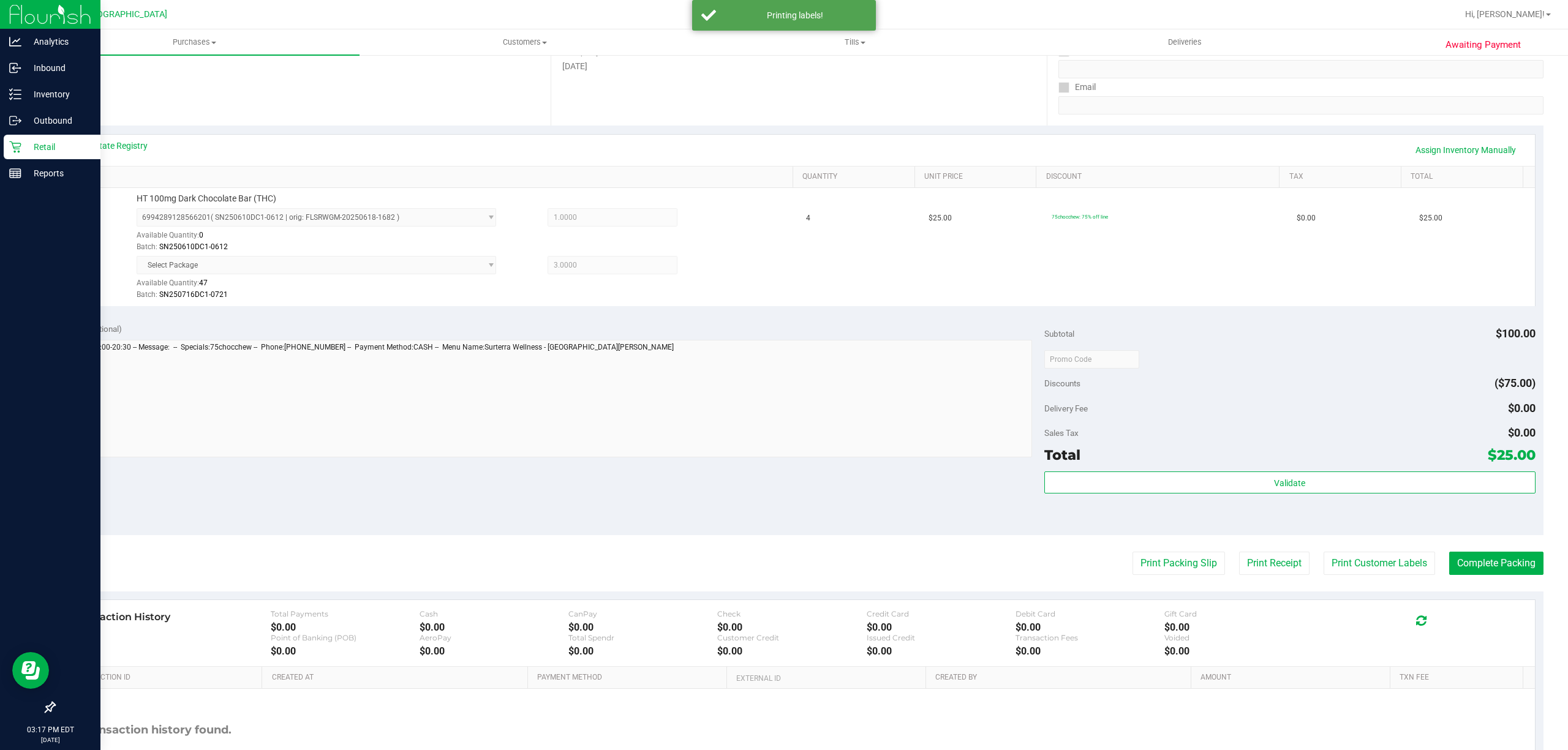
click at [1127, 446] on div "Total $25.00" at bounding box center [1289, 455] width 491 height 22
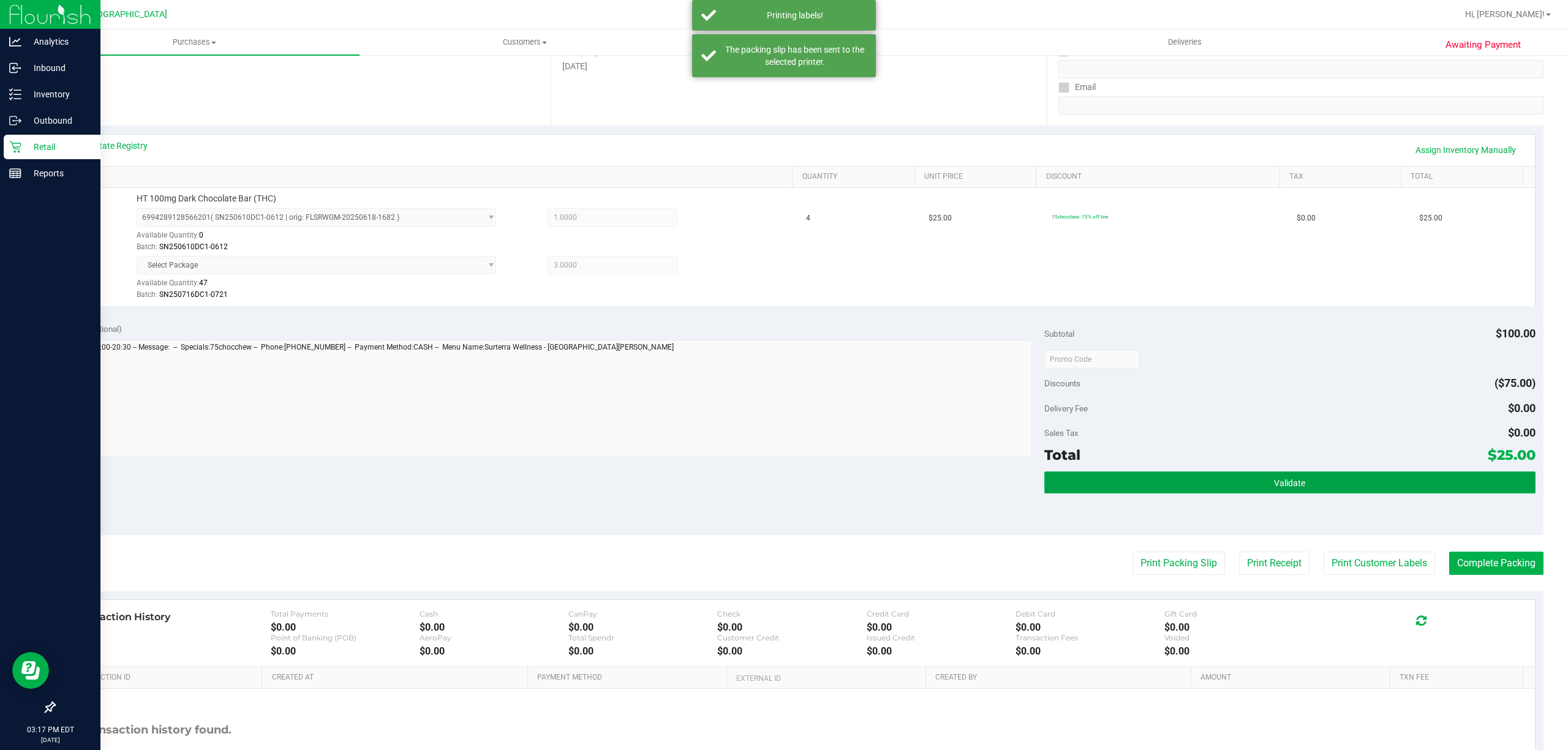
click at [1107, 474] on button "Validate" at bounding box center [1289, 483] width 491 height 22
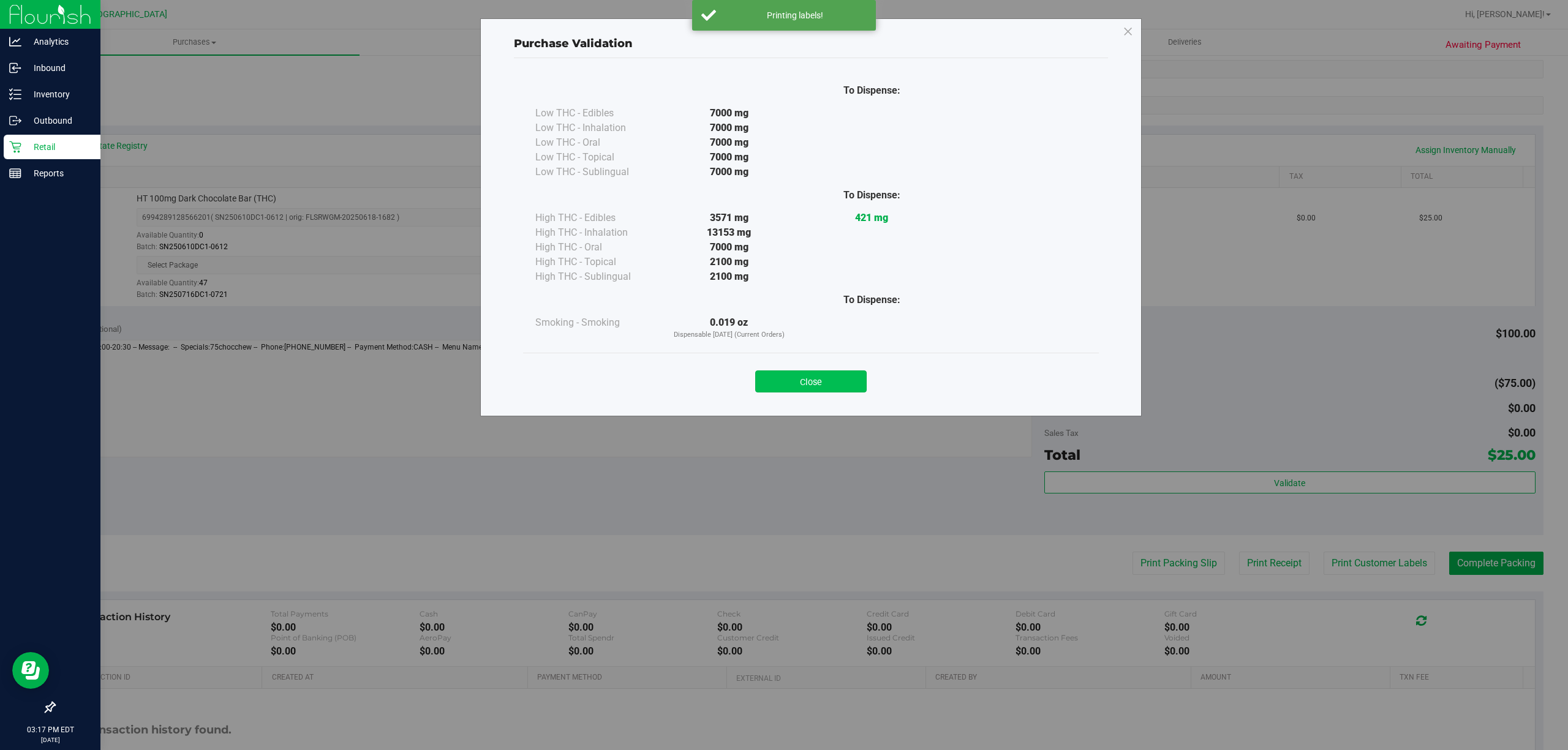
click at [823, 375] on button "Close" at bounding box center [811, 382] width 111 height 22
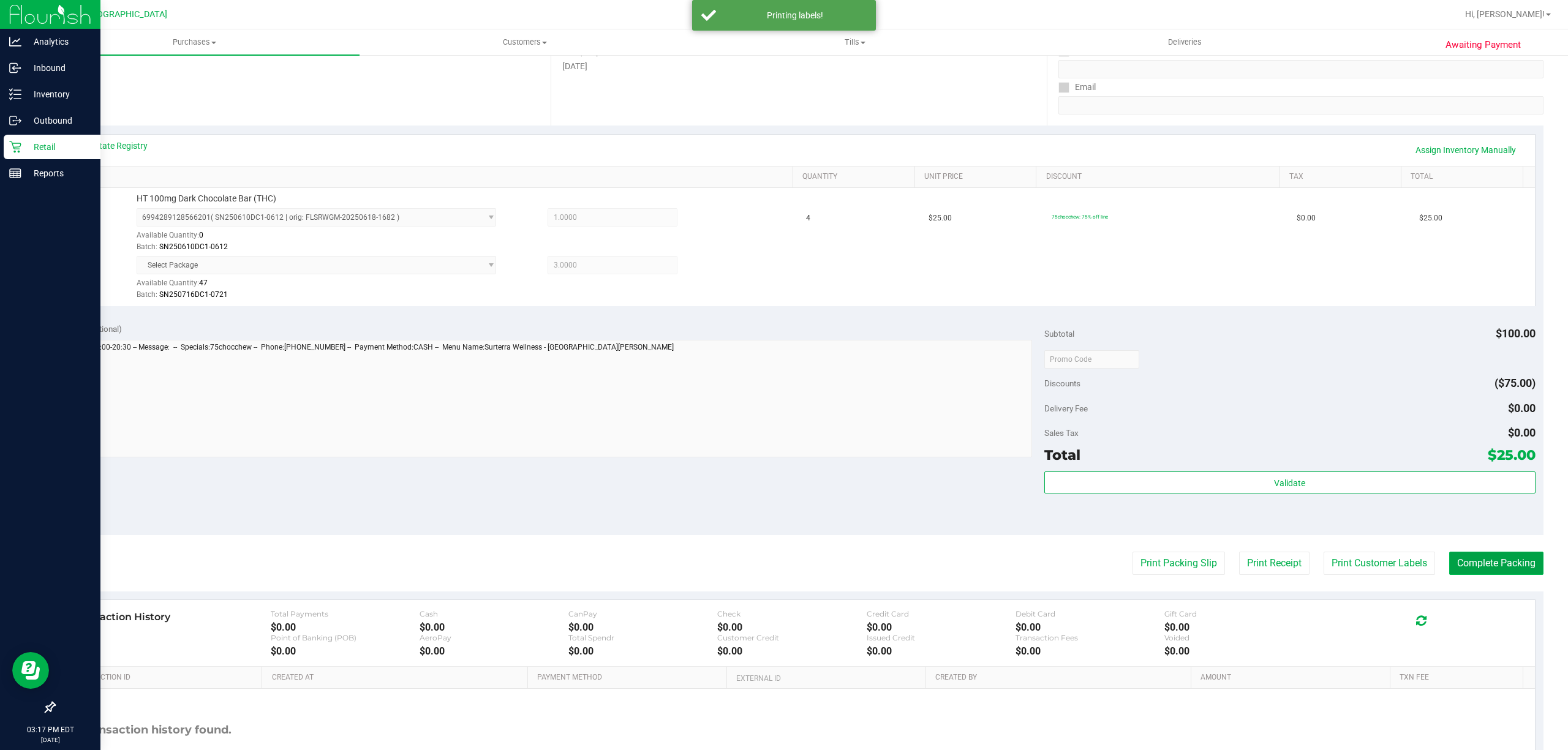
click at [1484, 572] on button "Complete Packing" at bounding box center [1496, 564] width 95 height 24
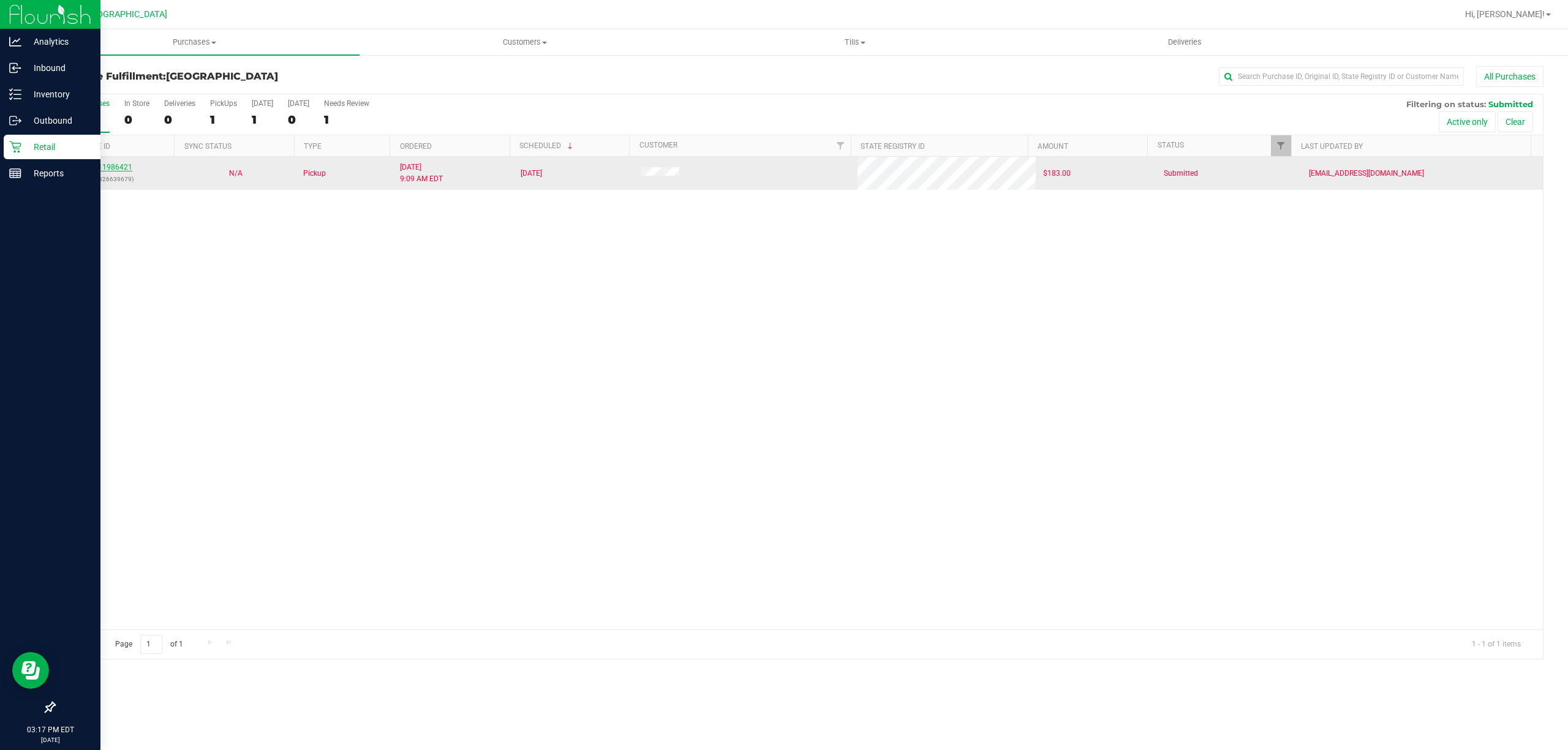
click at [113, 168] on link "11986421" at bounding box center [116, 167] width 35 height 8
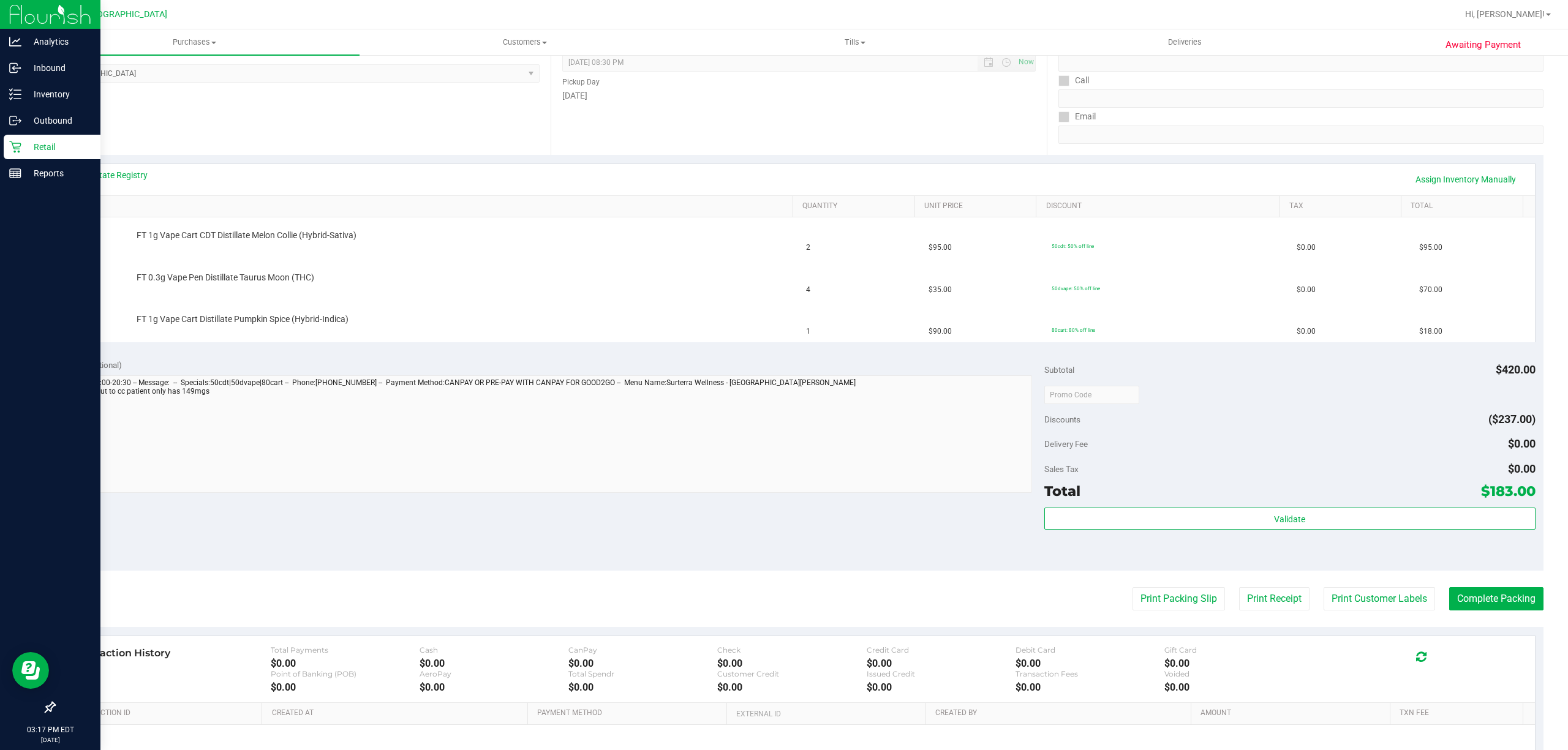
scroll to position [145, 0]
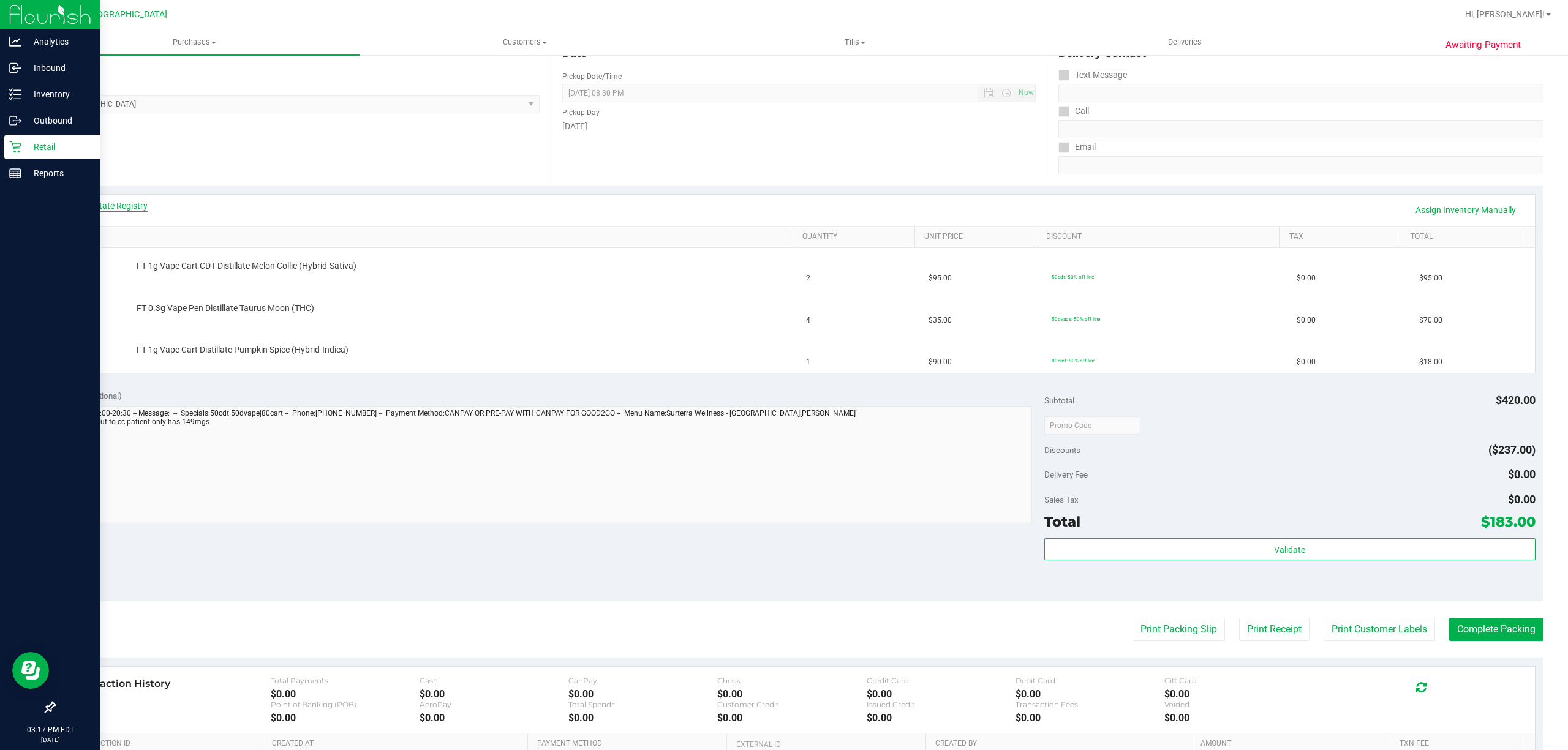
click at [139, 200] on link "View State Registry" at bounding box center [110, 205] width 74 height 12
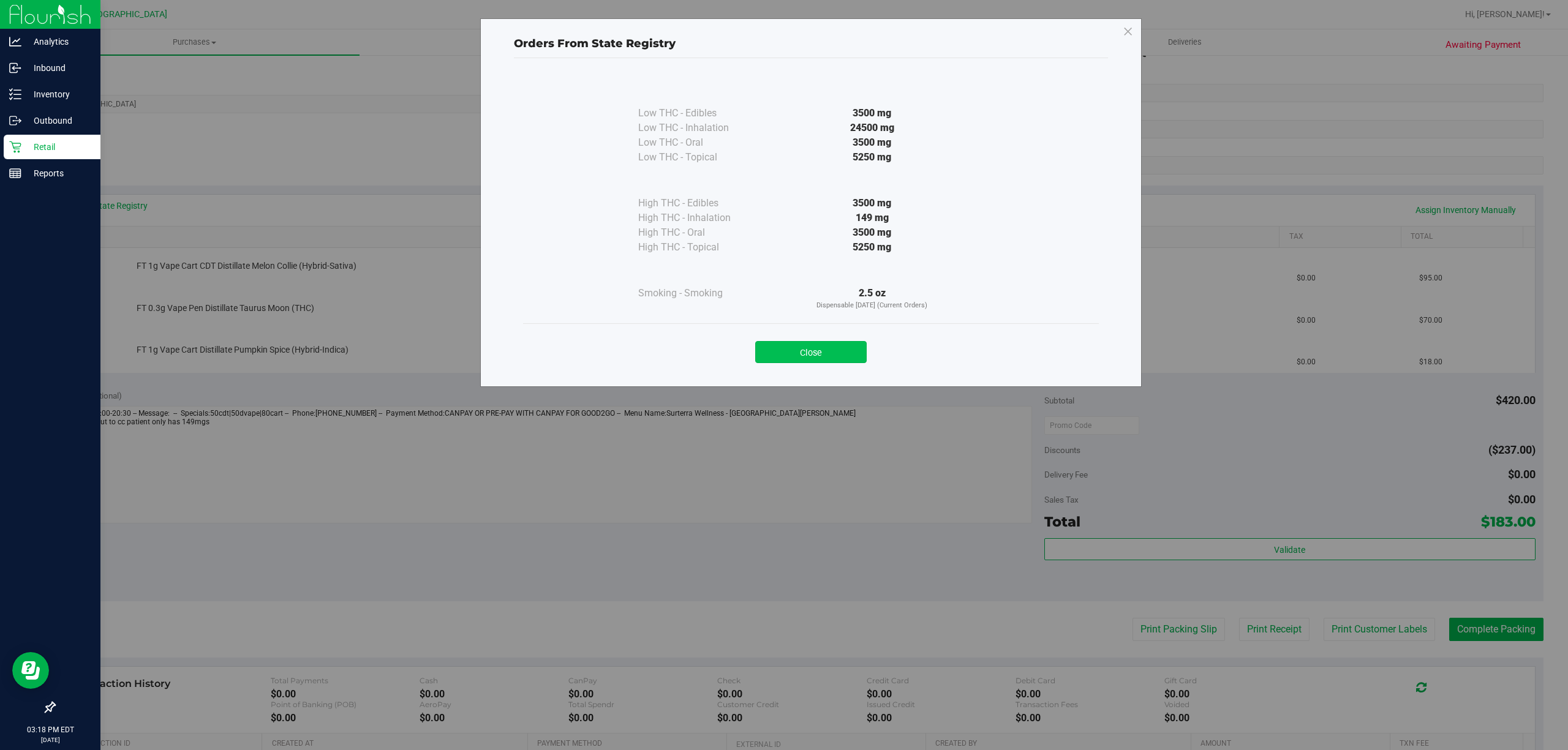
click at [851, 346] on button "Close" at bounding box center [811, 352] width 111 height 22
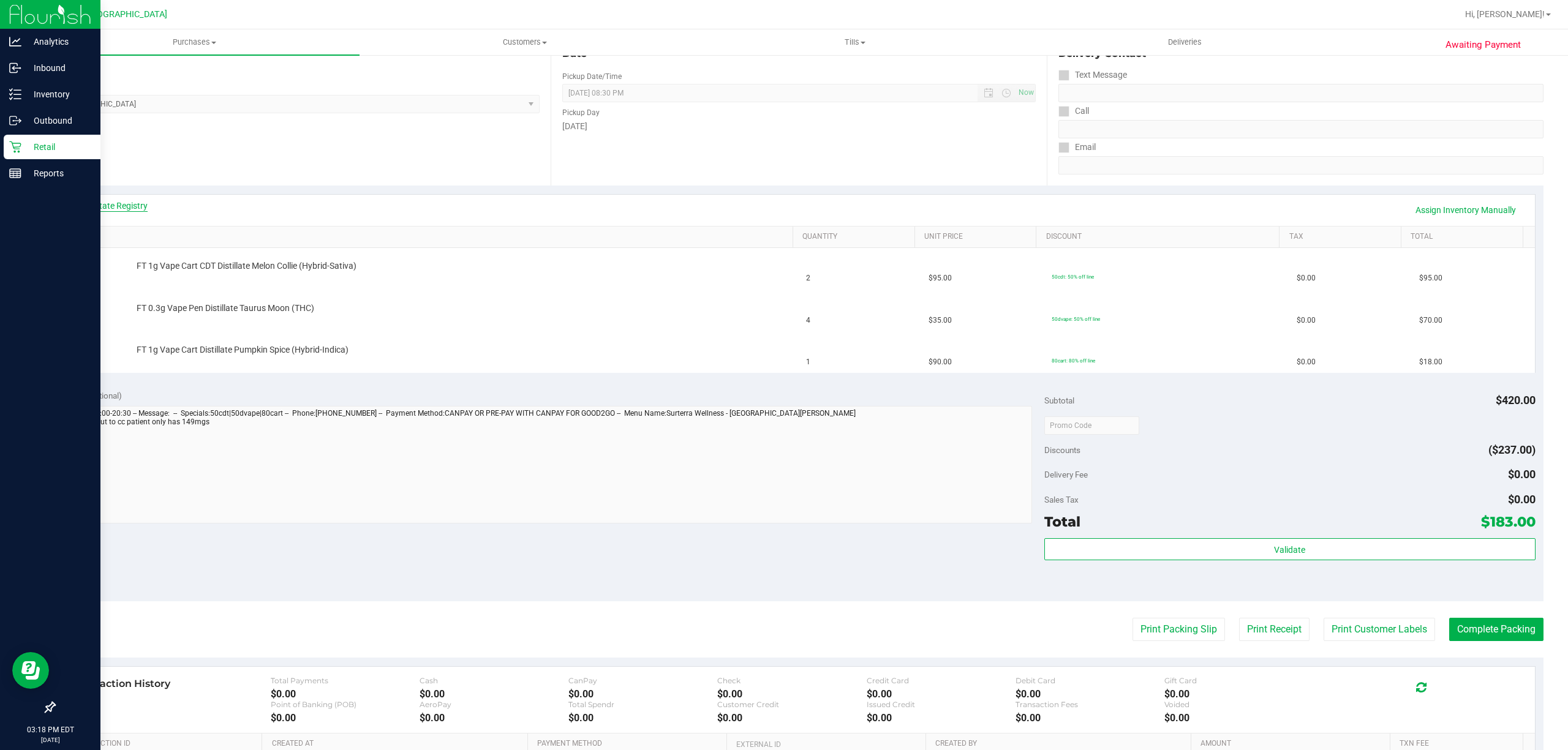
click at [110, 202] on link "View State Registry" at bounding box center [110, 205] width 74 height 12
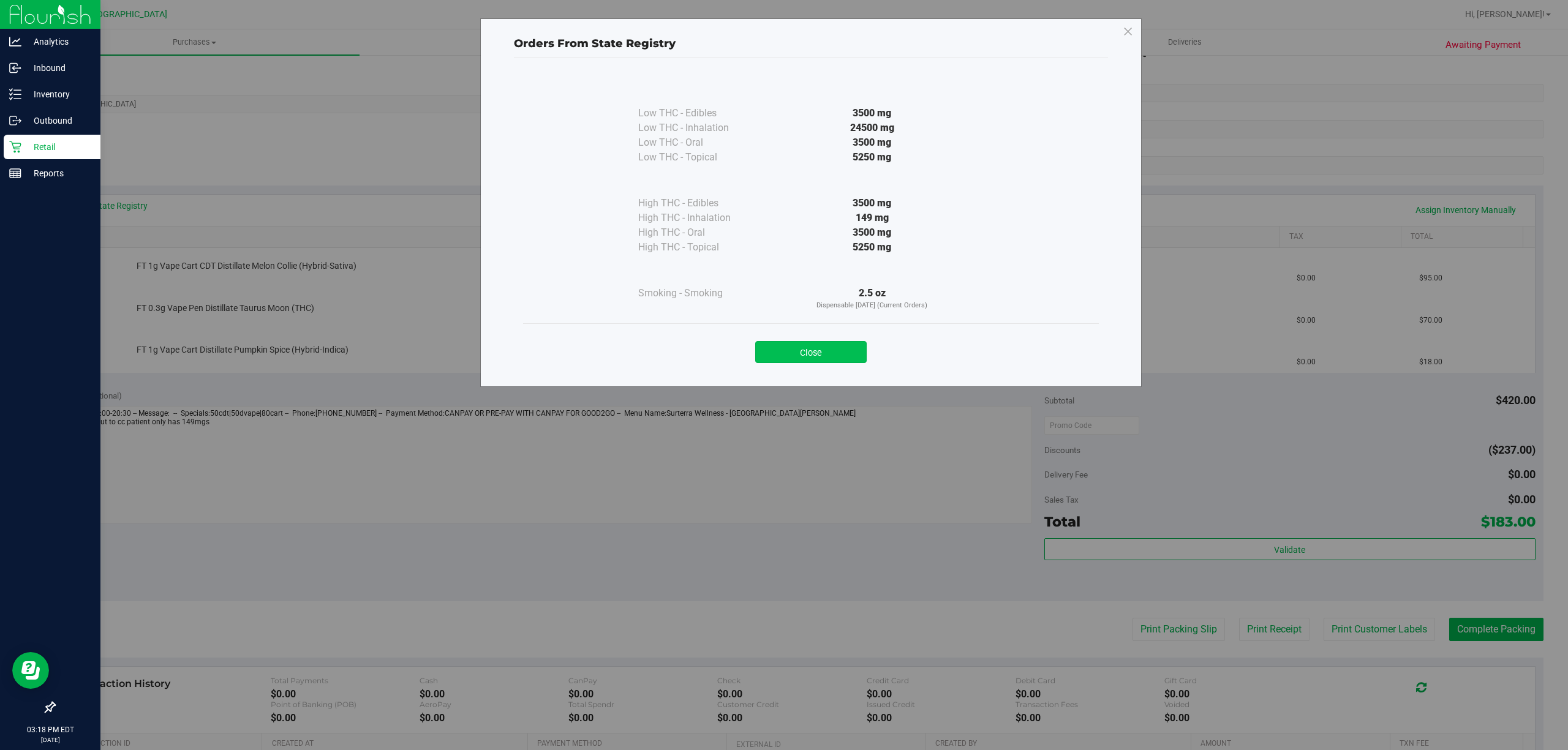
click at [828, 353] on button "Close" at bounding box center [811, 352] width 111 height 22
